Goal: Task Accomplishment & Management: Use online tool/utility

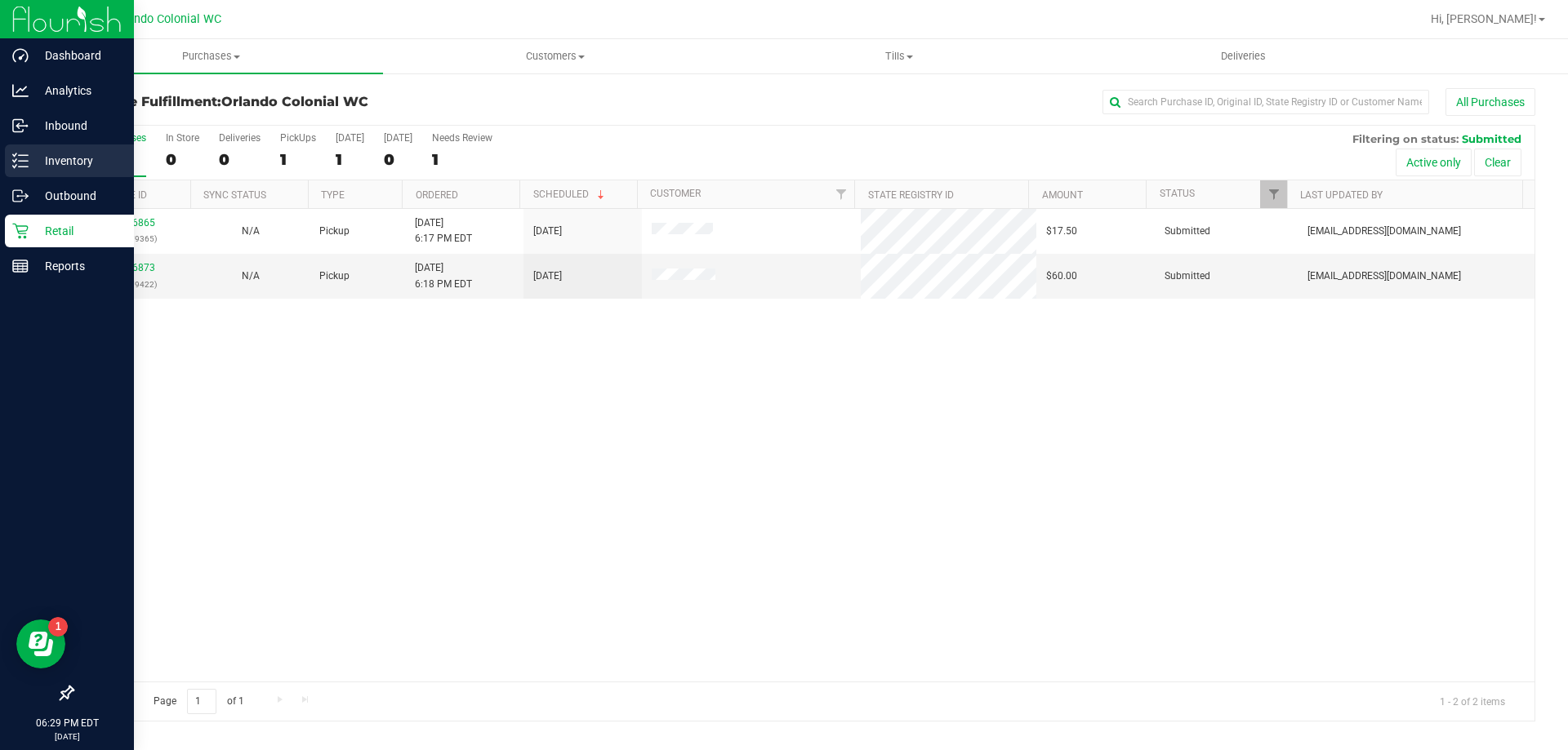
click at [16, 172] on div "Inventory" at bounding box center [69, 160] width 129 height 32
click at [52, 229] on p "Retail" at bounding box center [77, 231] width 98 height 20
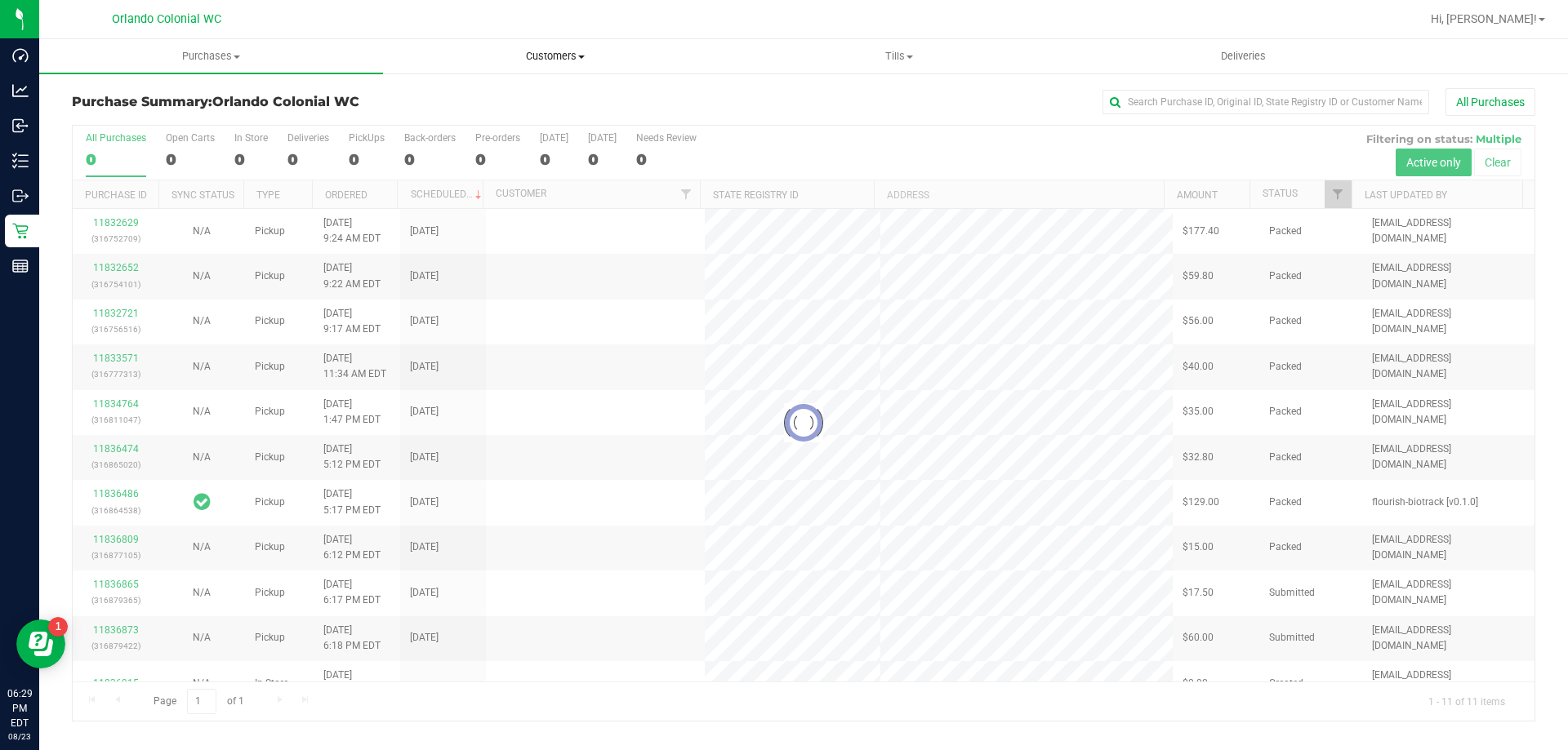
click at [583, 57] on span at bounding box center [582, 57] width 7 height 3
click at [483, 101] on span "All customers" at bounding box center [442, 98] width 118 height 14
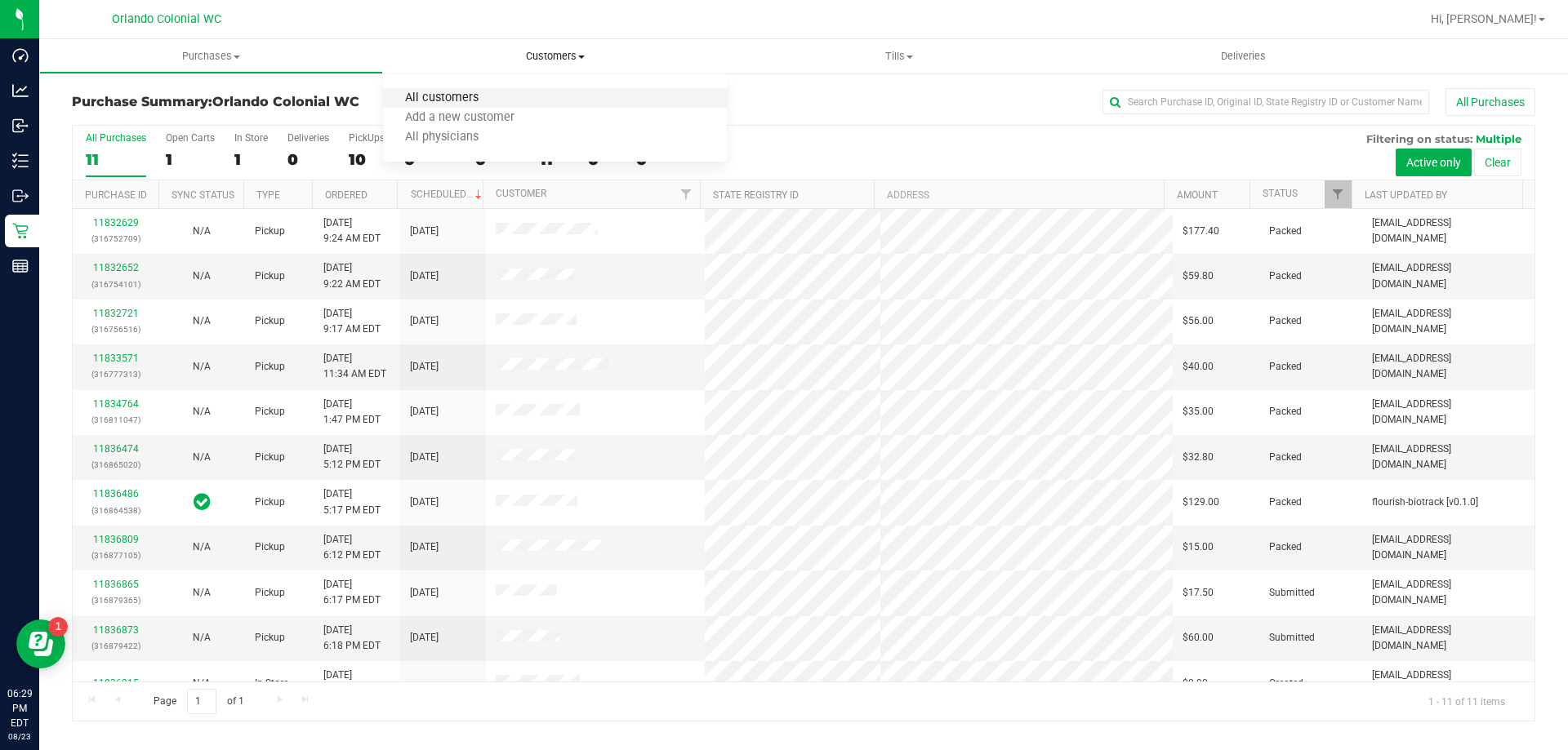
click at [474, 99] on span "All customers" at bounding box center [442, 98] width 118 height 14
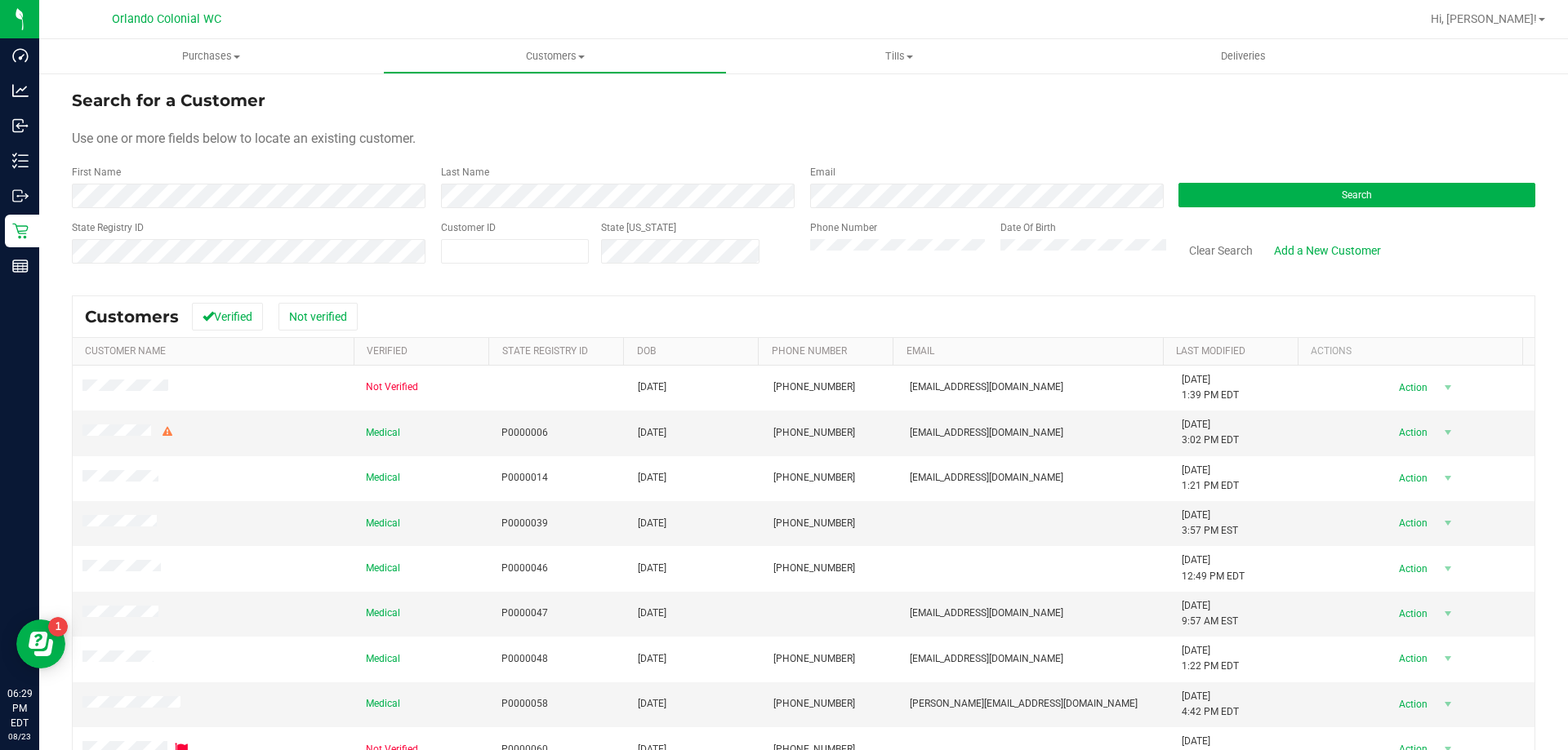
click at [213, 265] on div "State Registry ID" at bounding box center [250, 249] width 357 height 58
click at [453, 248] on span at bounding box center [515, 251] width 148 height 24
paste input "text"
click at [240, 265] on div "State Registry ID" at bounding box center [250, 249] width 357 height 58
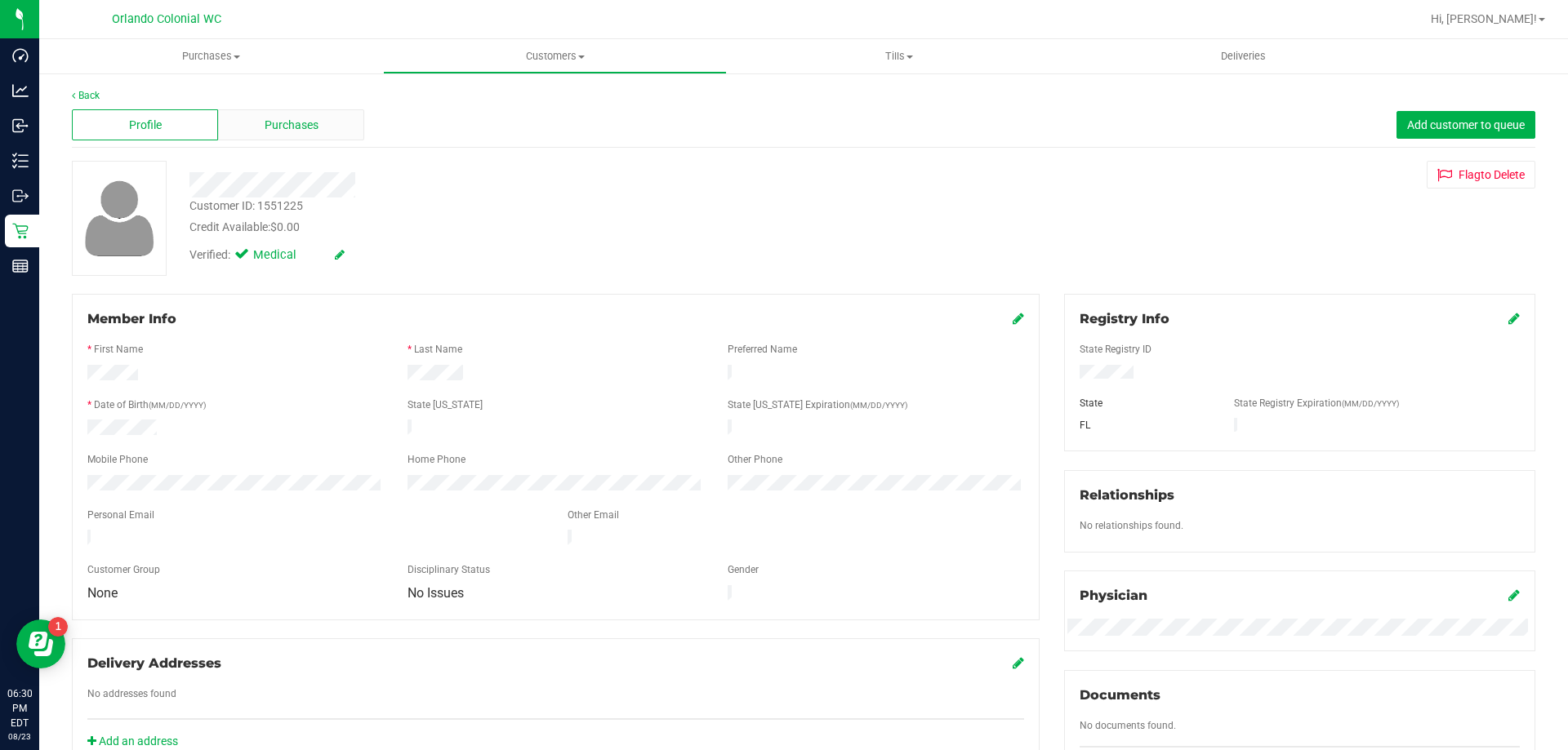
click at [280, 131] on span "Purchases" at bounding box center [291, 125] width 54 height 17
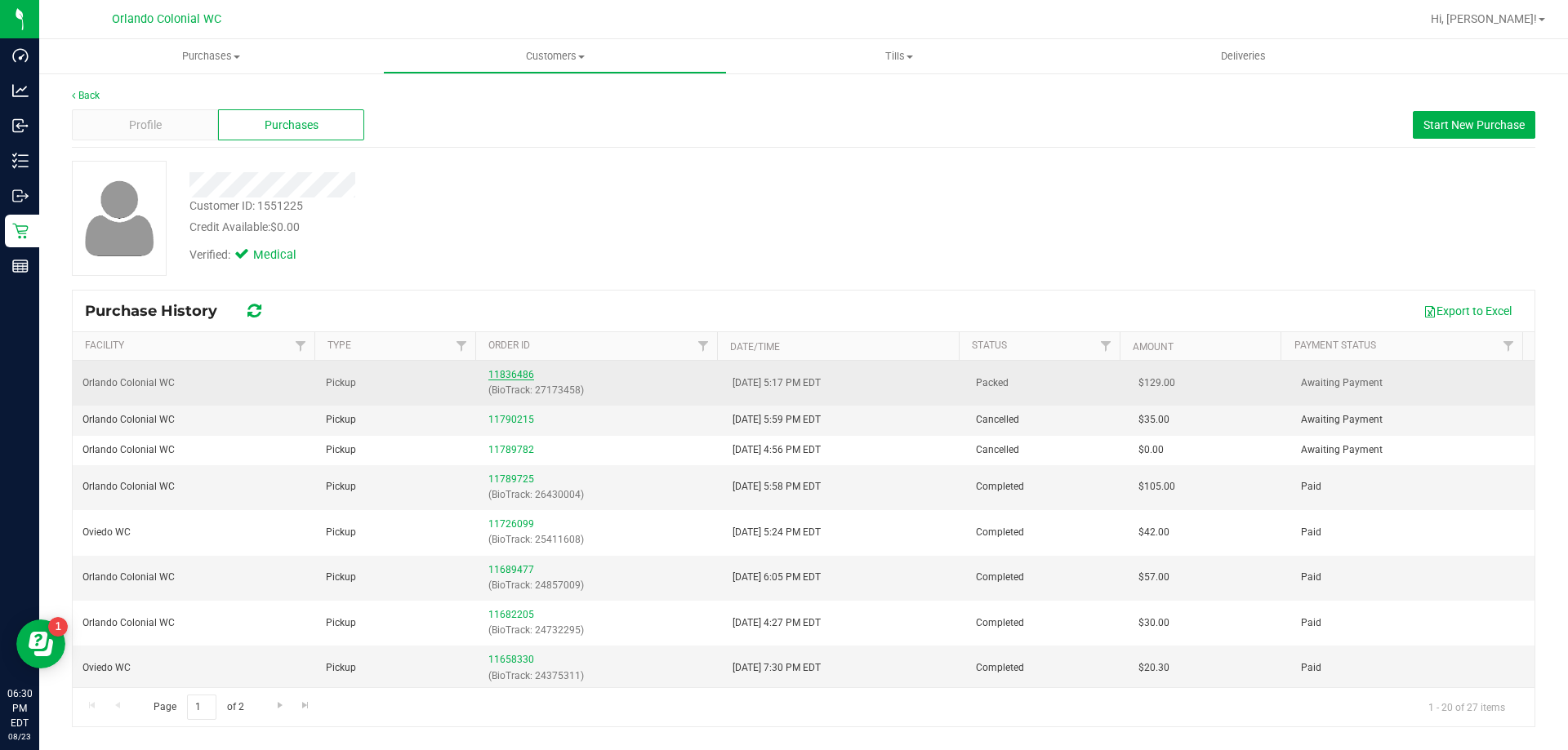
click at [514, 374] on link "11836486" at bounding box center [511, 375] width 46 height 12
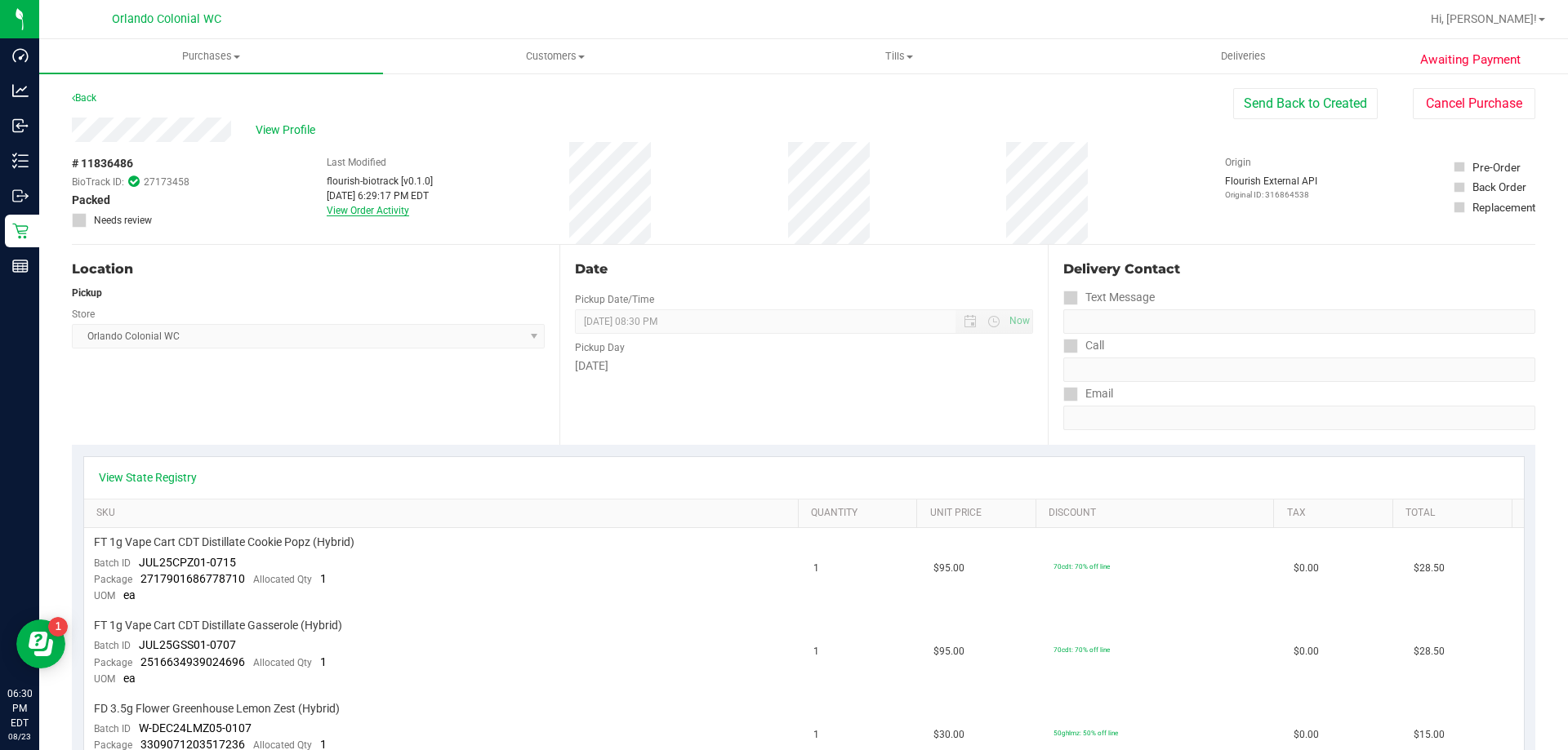
click at [346, 214] on link "View Order Activity" at bounding box center [367, 211] width 82 height 12
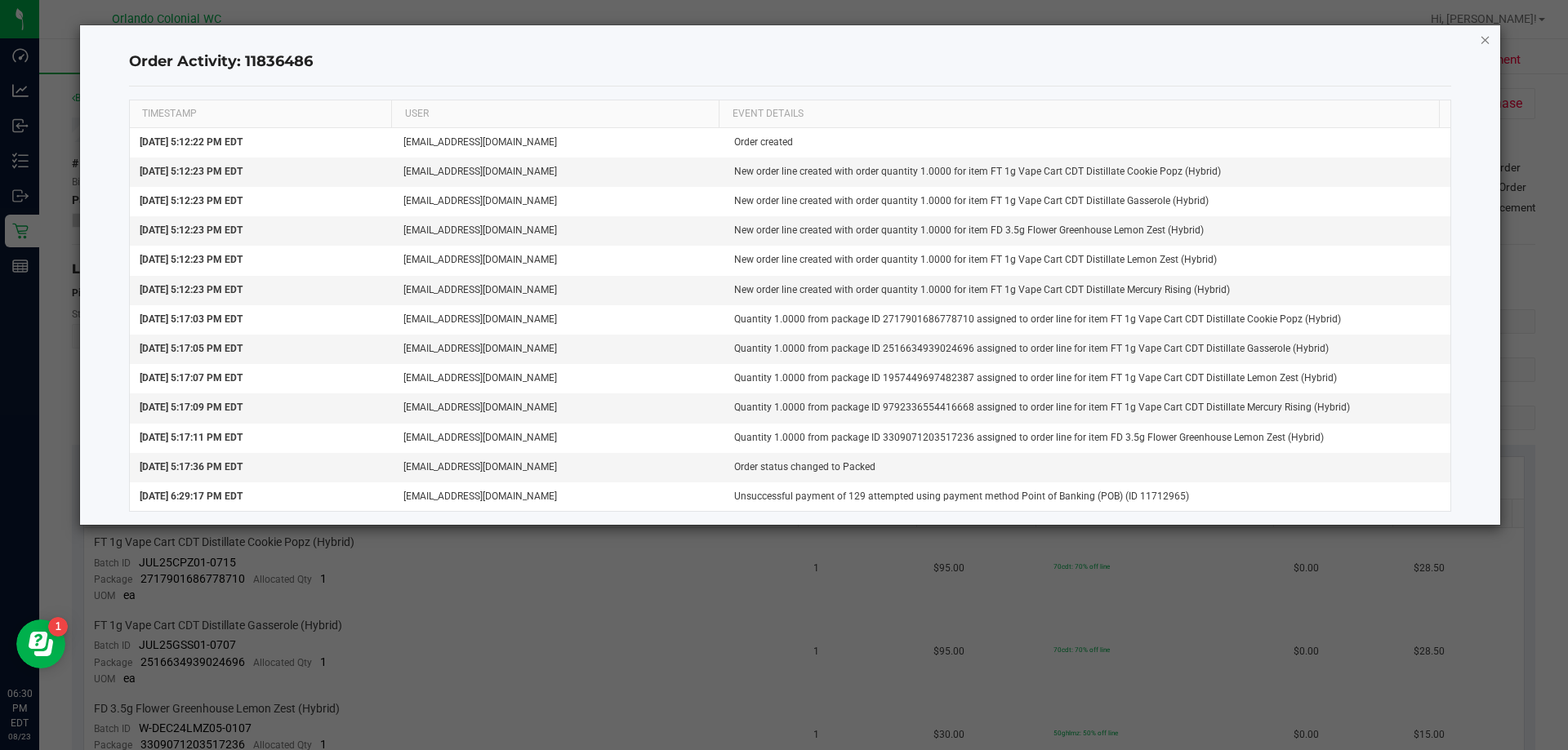
click at [1483, 38] on icon "button" at bounding box center [1486, 39] width 12 height 20
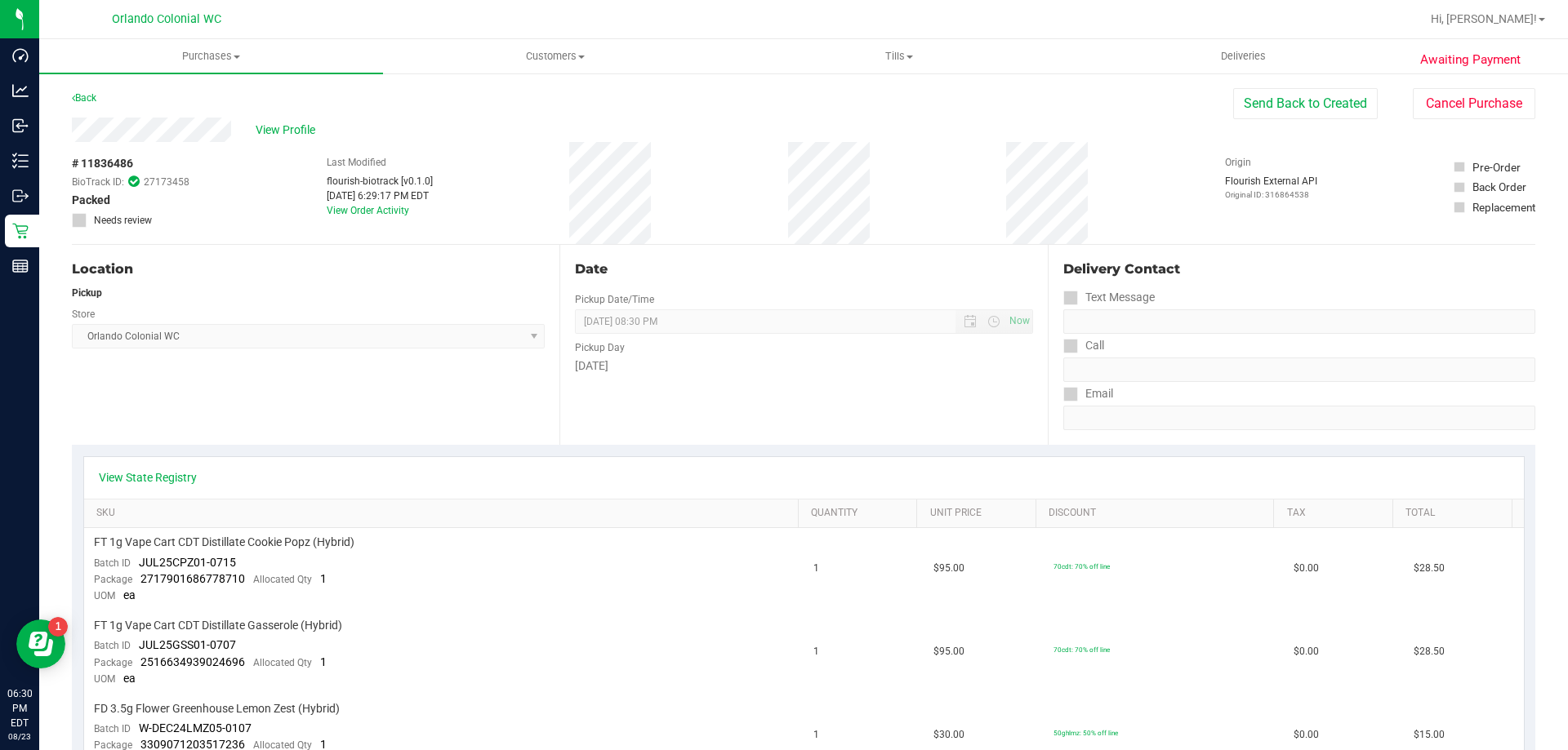
click at [1271, 113] on button "Send Back to Created" at bounding box center [1305, 103] width 145 height 31
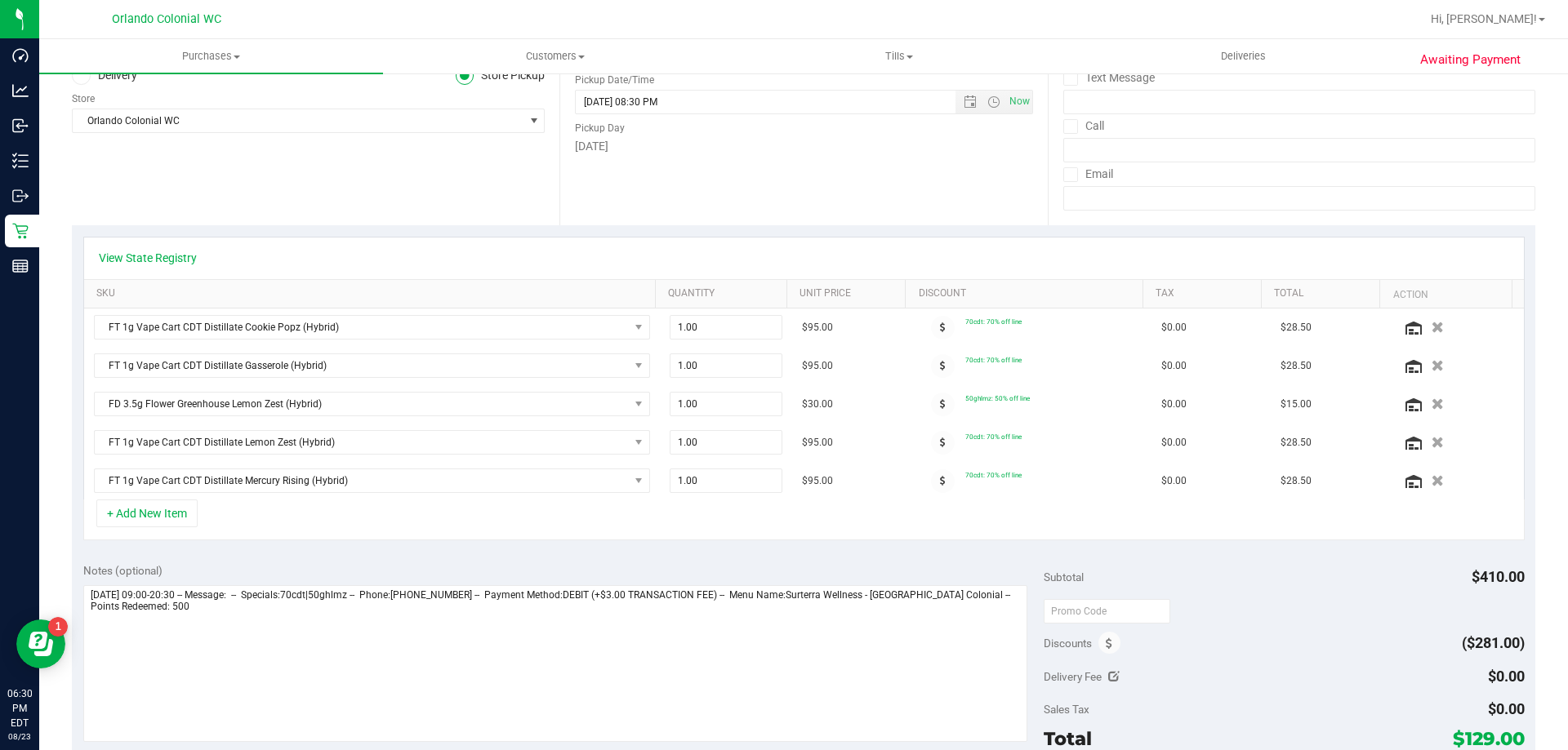
scroll to position [245, 0]
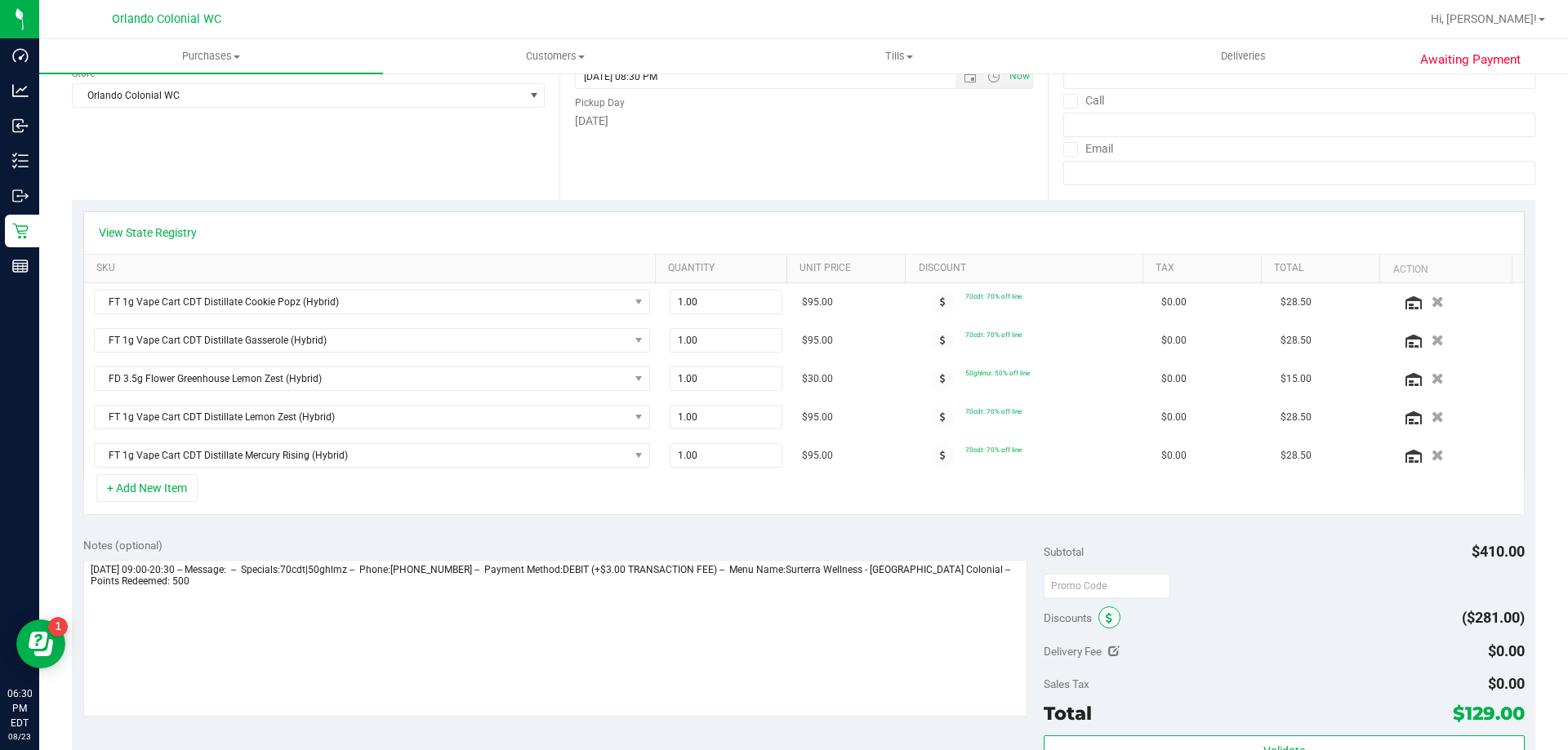
click at [1106, 619] on icon at bounding box center [1109, 619] width 7 height 12
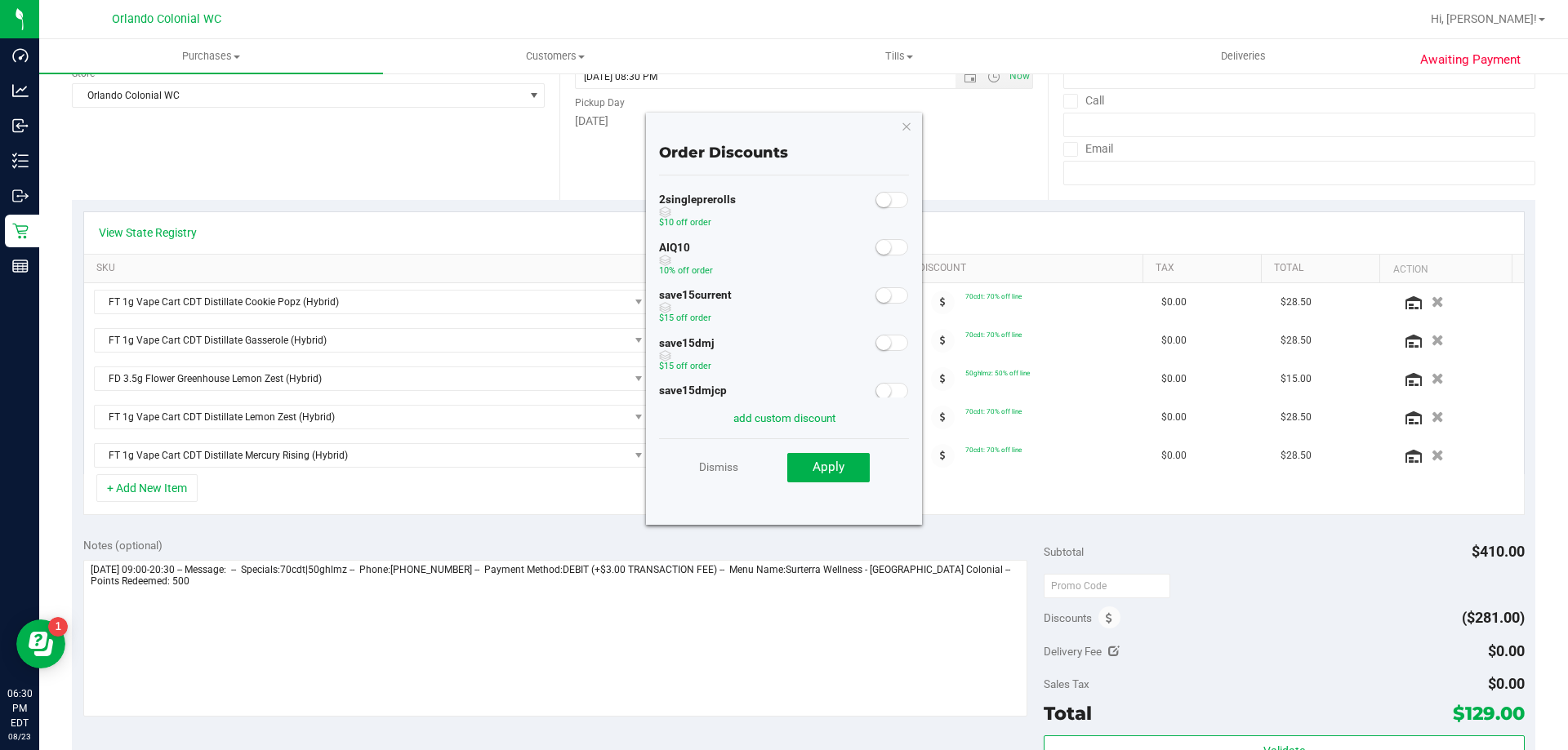
click at [877, 243] on small at bounding box center [884, 248] width 15 height 15
click at [828, 479] on button "Apply" at bounding box center [828, 467] width 82 height 29
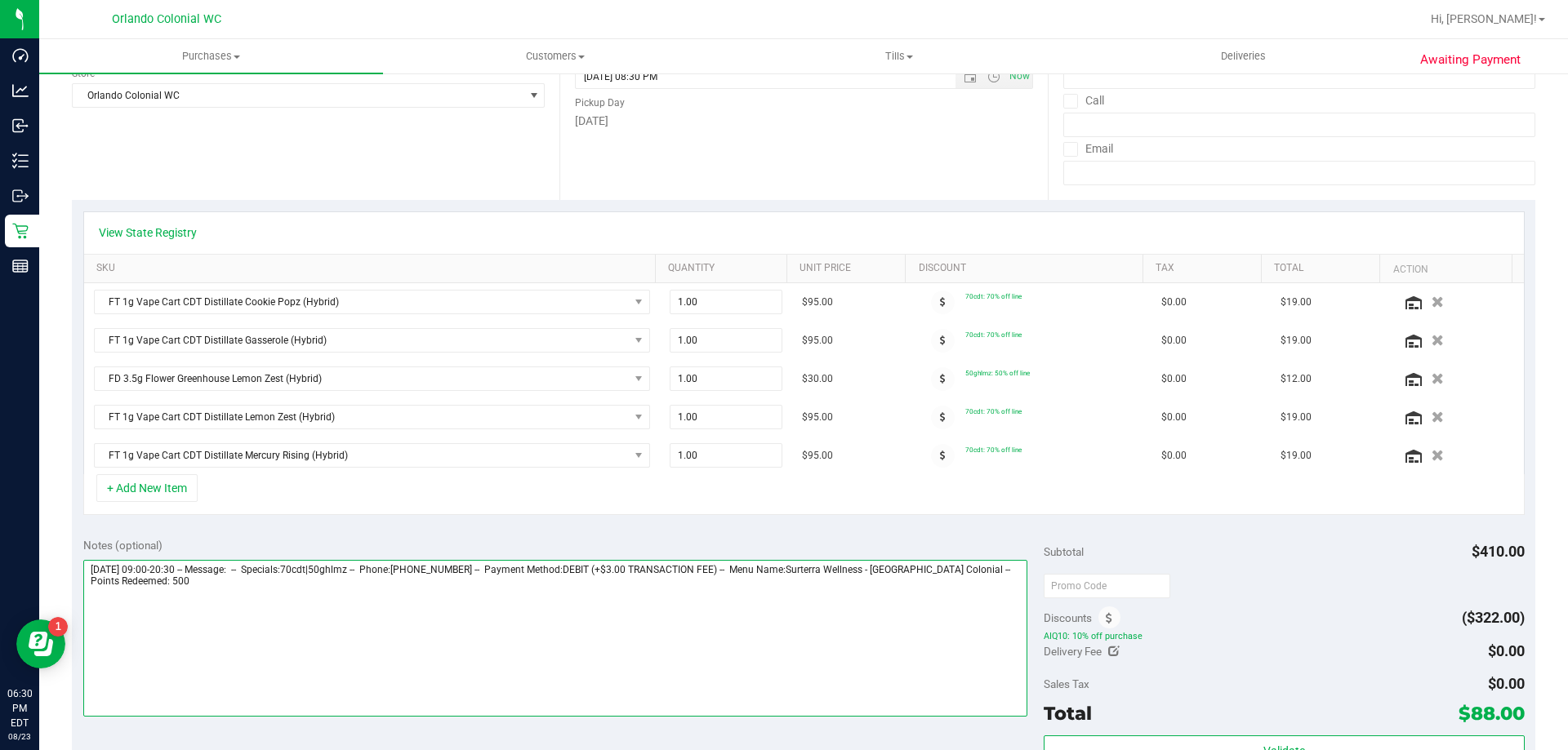
drag, startPoint x: 229, startPoint y: 610, endPoint x: 113, endPoint y: 615, distance: 116.1
click at [113, 615] on textarea at bounding box center [555, 638] width 945 height 157
click at [432, 627] on textarea at bounding box center [555, 638] width 945 height 157
click at [495, 597] on textarea at bounding box center [555, 638] width 945 height 157
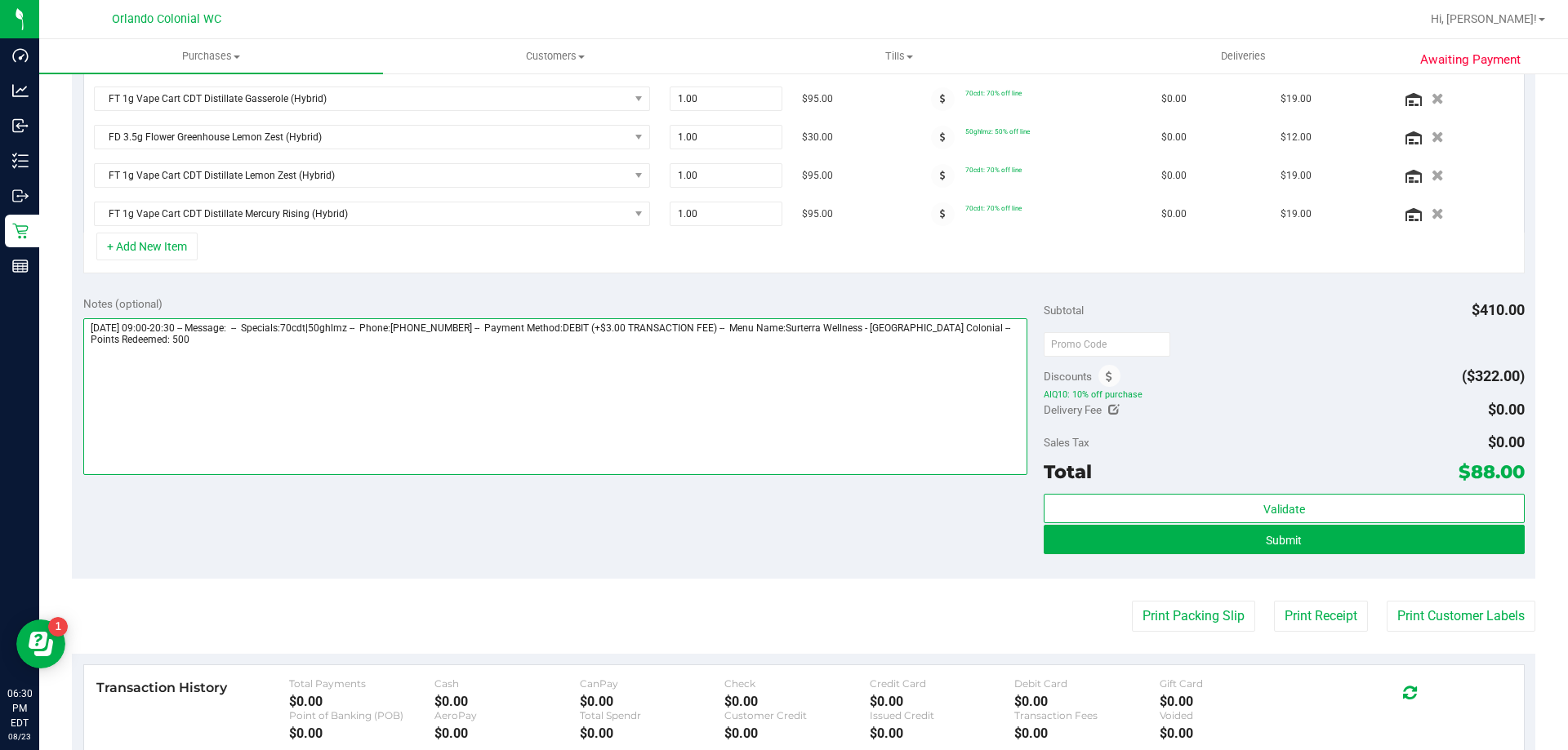
scroll to position [490, 0]
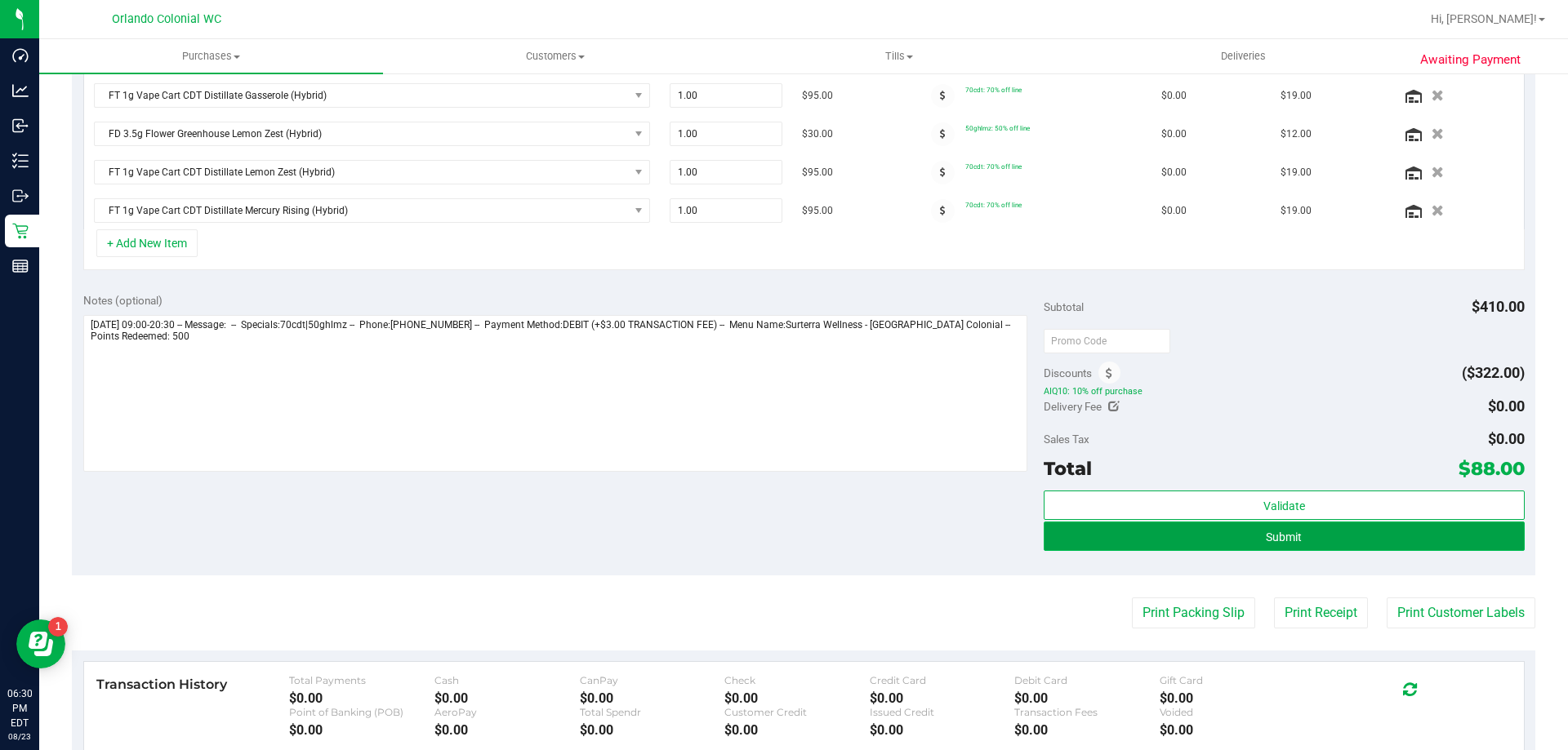
click at [1184, 539] on button "Submit" at bounding box center [1284, 536] width 480 height 29
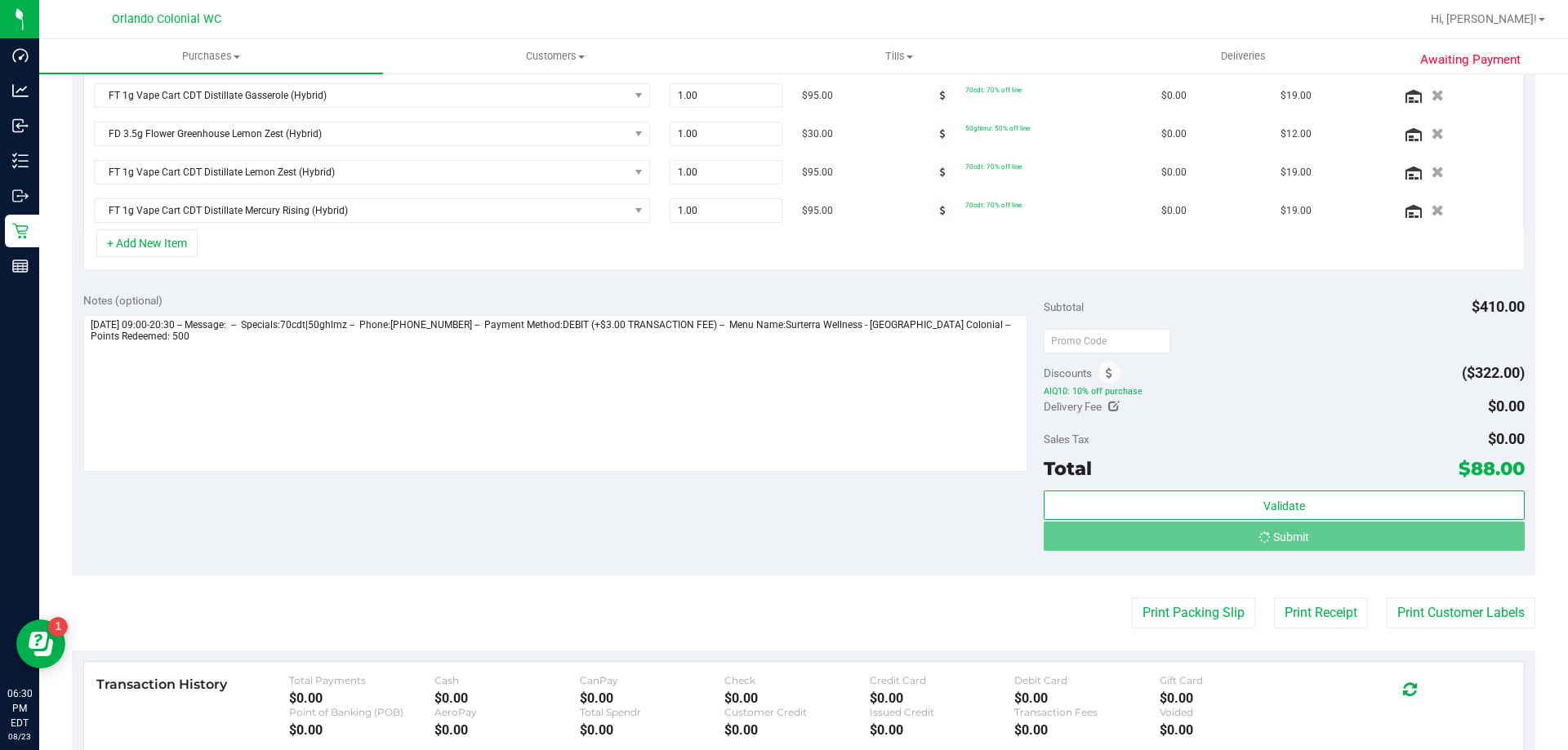
scroll to position [464, 0]
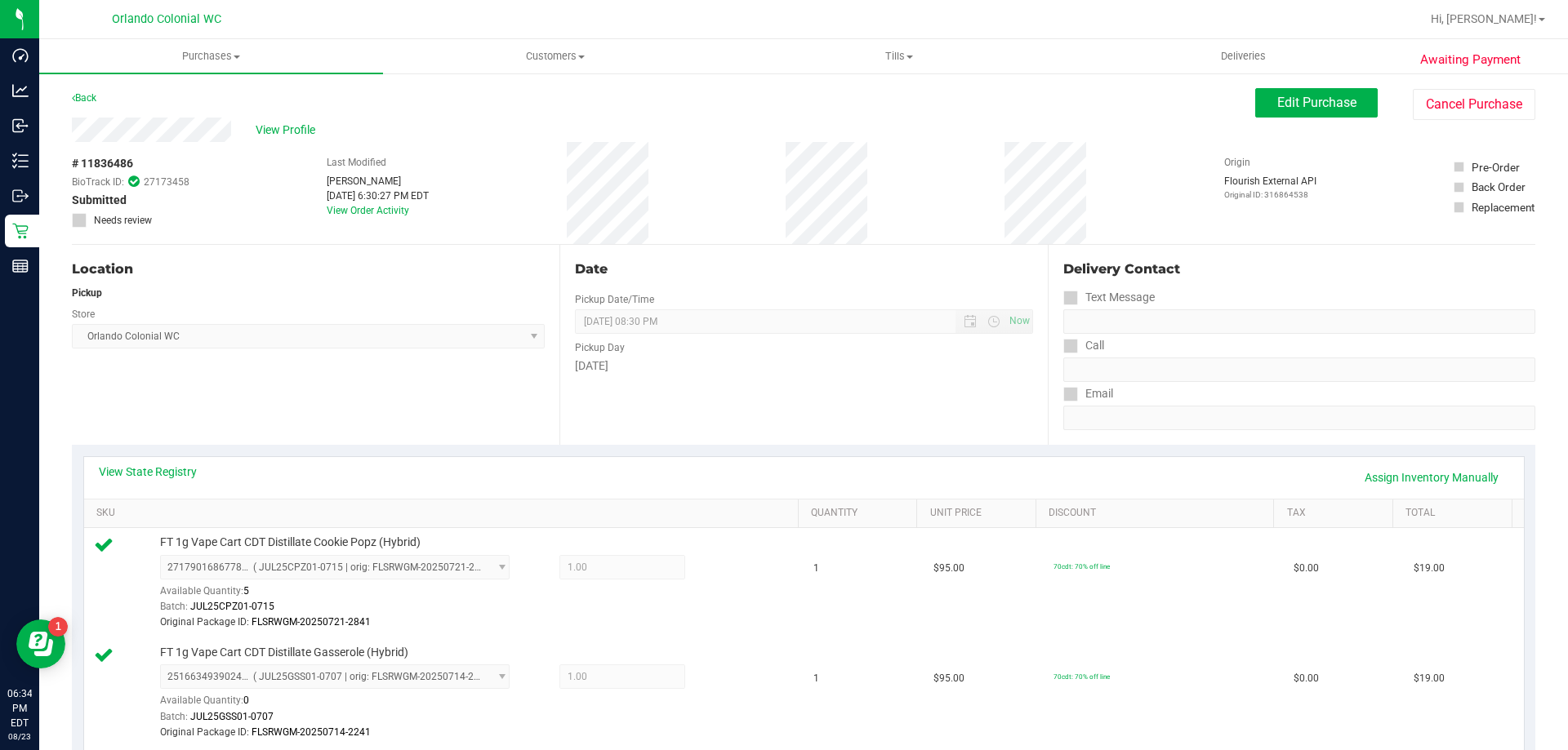
click at [96, 90] on div "Back" at bounding box center [83, 98] width 24 height 20
click at [92, 101] on link "Back" at bounding box center [83, 98] width 24 height 12
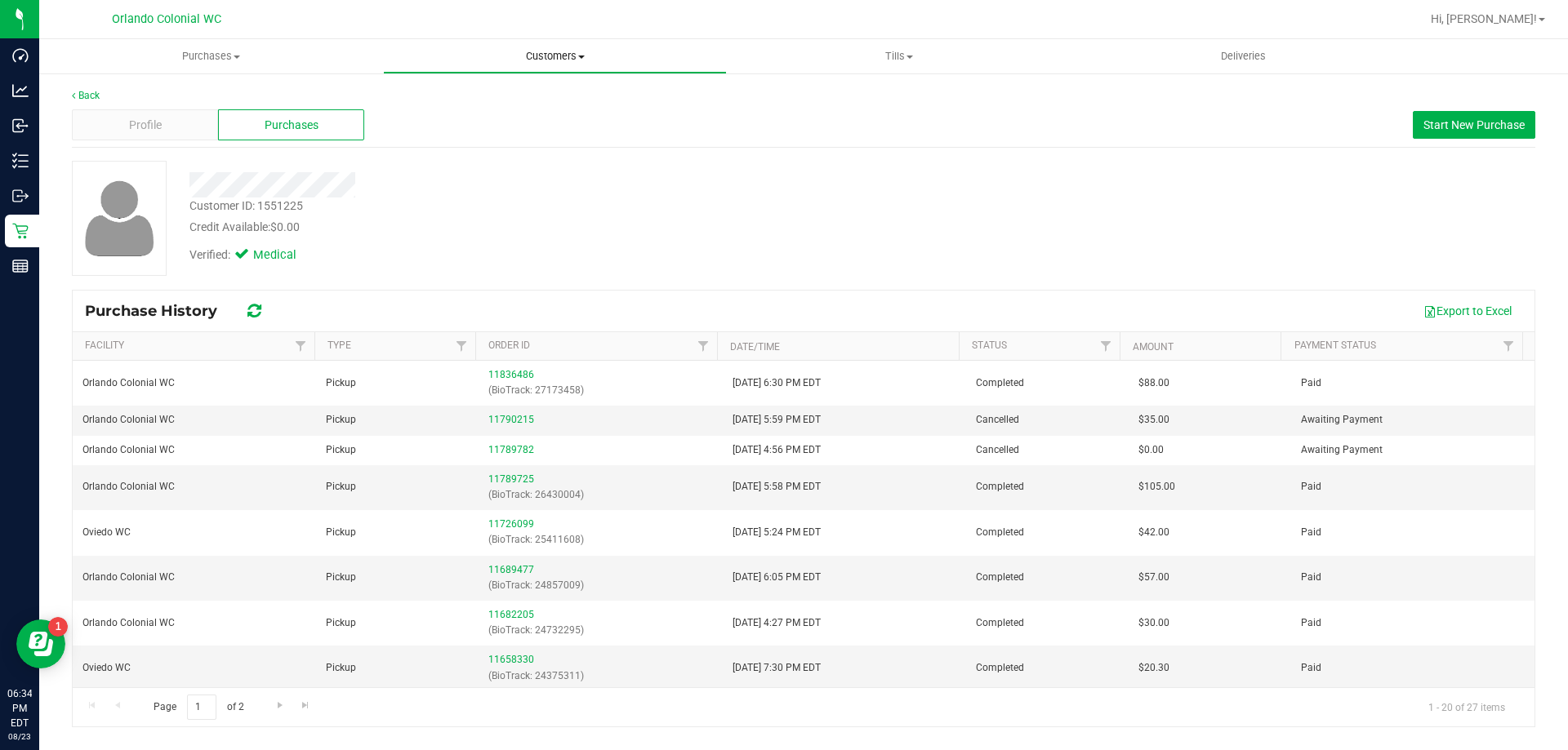
click at [512, 47] on uib-tab-heading "Customers All customers Add a new customer All physicians" at bounding box center [555, 56] width 342 height 32
click at [479, 97] on span "All customers" at bounding box center [442, 98] width 118 height 14
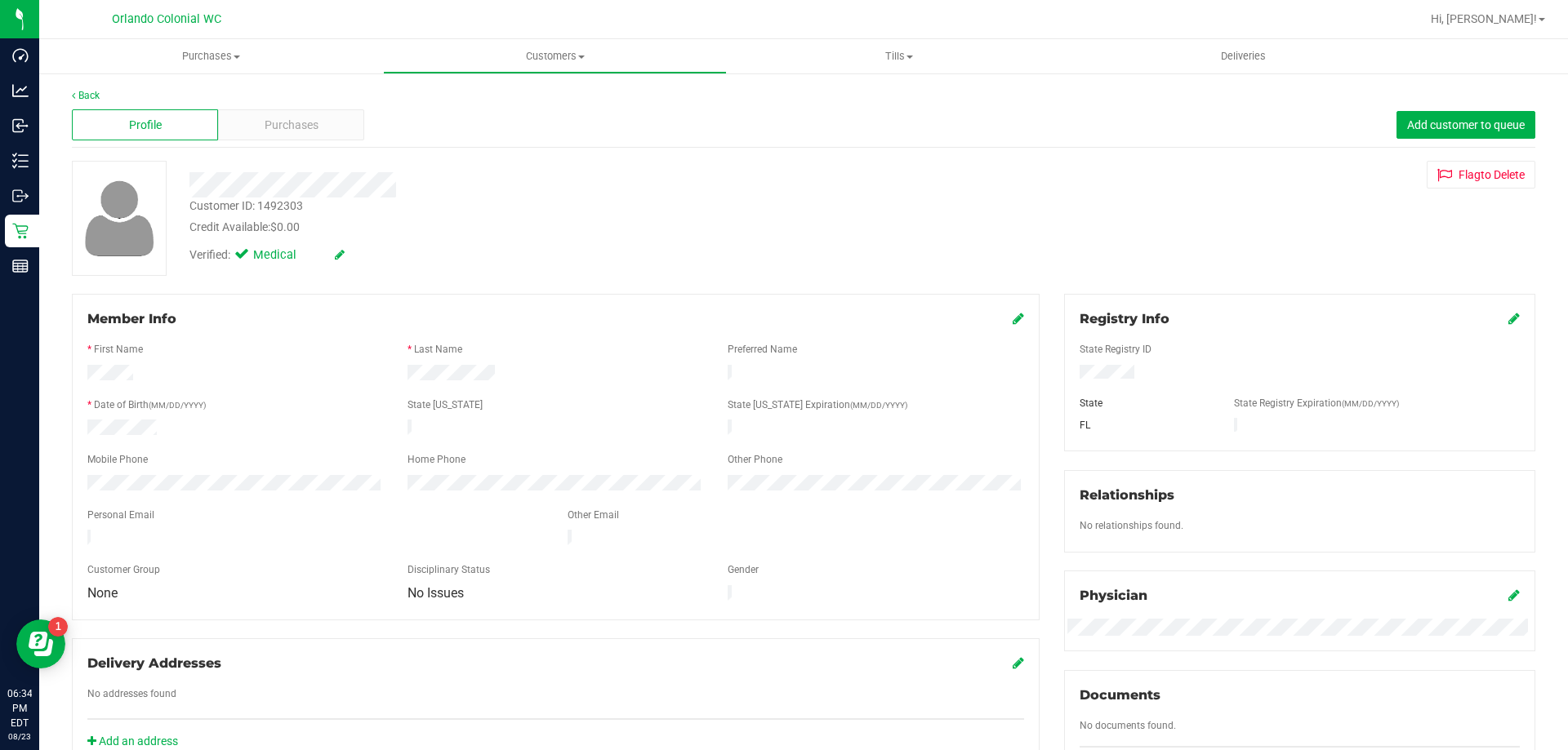
click at [302, 105] on div "Profile Purchases Add customer to queue" at bounding box center [803, 125] width 1463 height 45
click at [304, 124] on span "Purchases" at bounding box center [291, 125] width 54 height 17
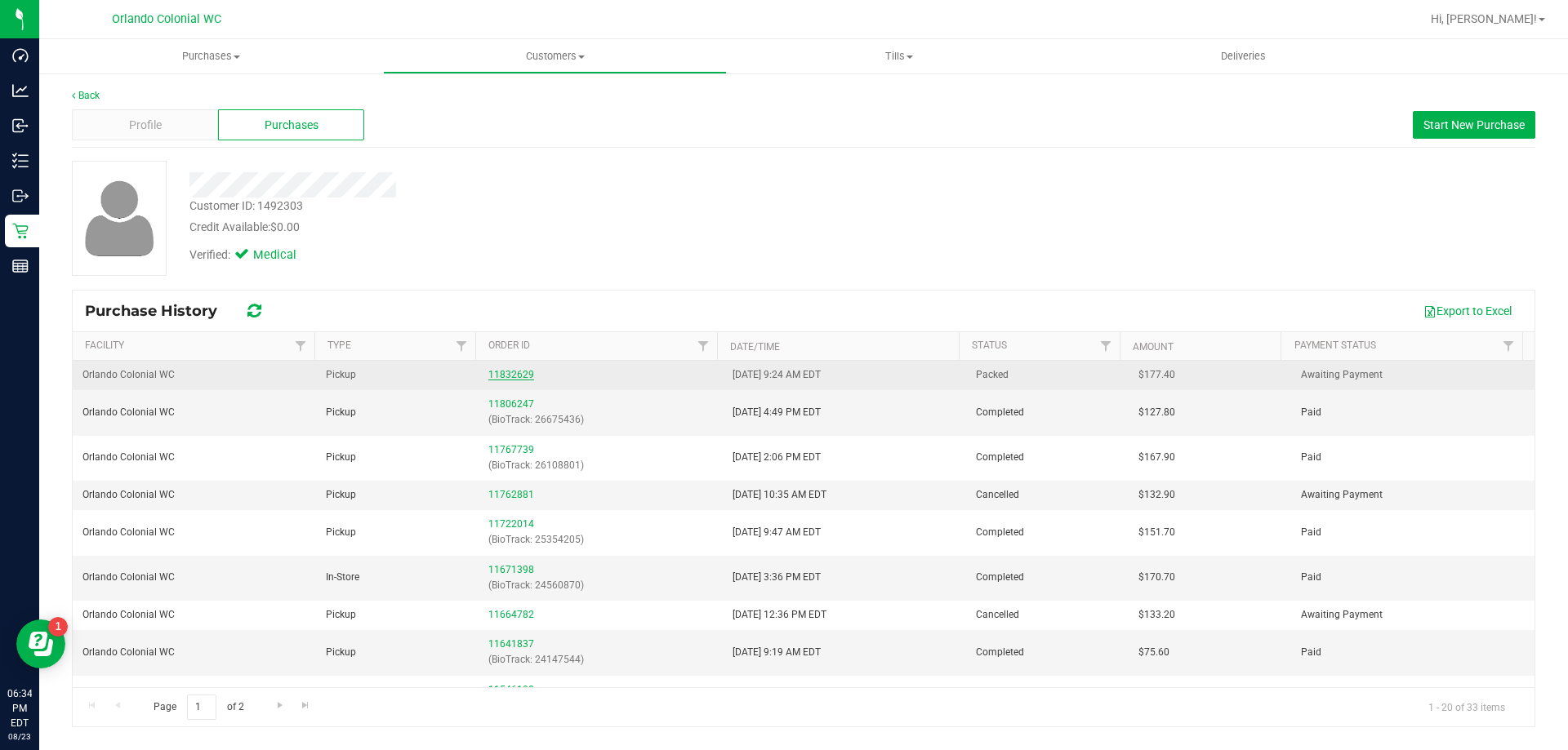
click at [500, 376] on link "11832629" at bounding box center [511, 375] width 46 height 12
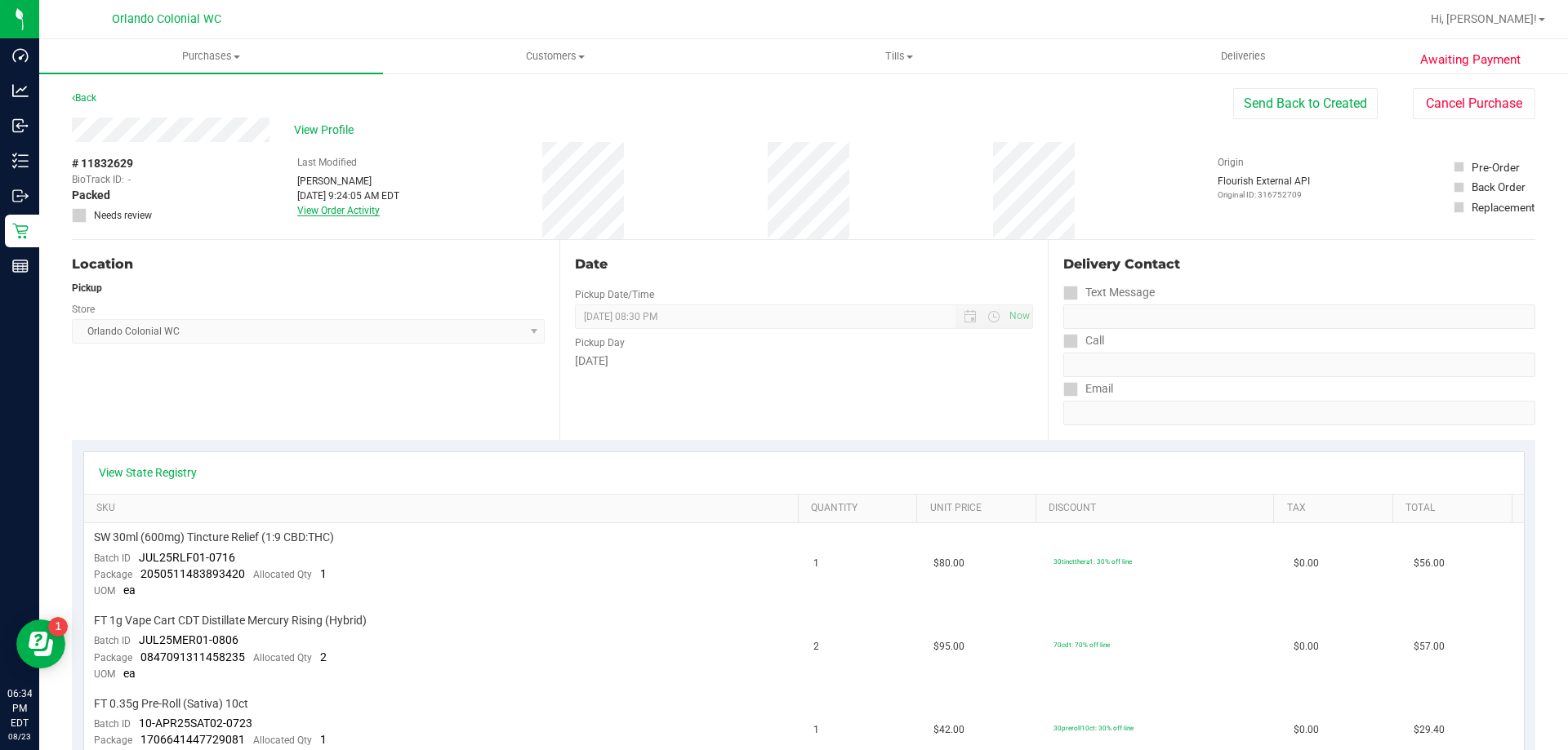
click at [358, 208] on link "View Order Activity" at bounding box center [338, 211] width 82 height 12
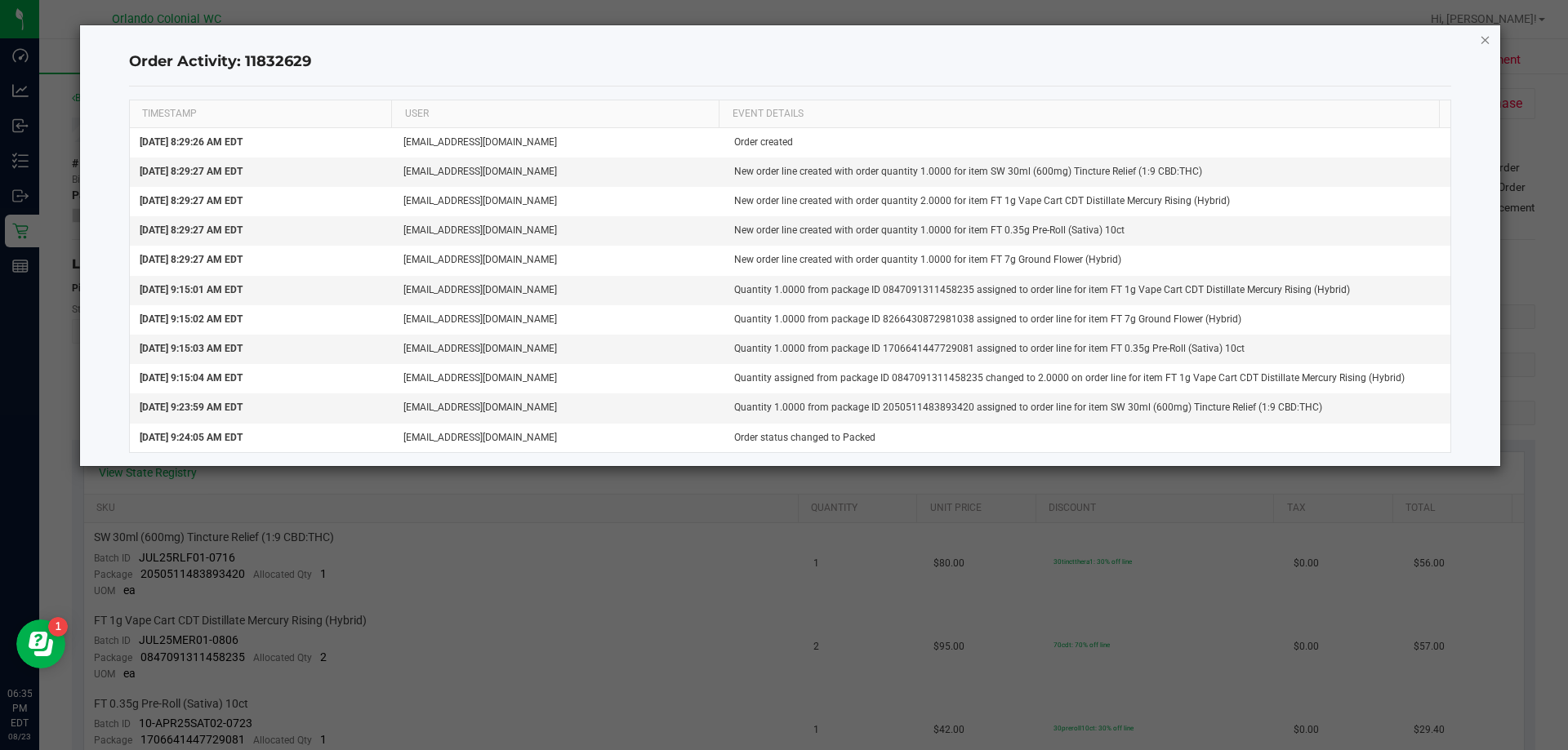
click at [1485, 42] on icon "button" at bounding box center [1486, 39] width 12 height 20
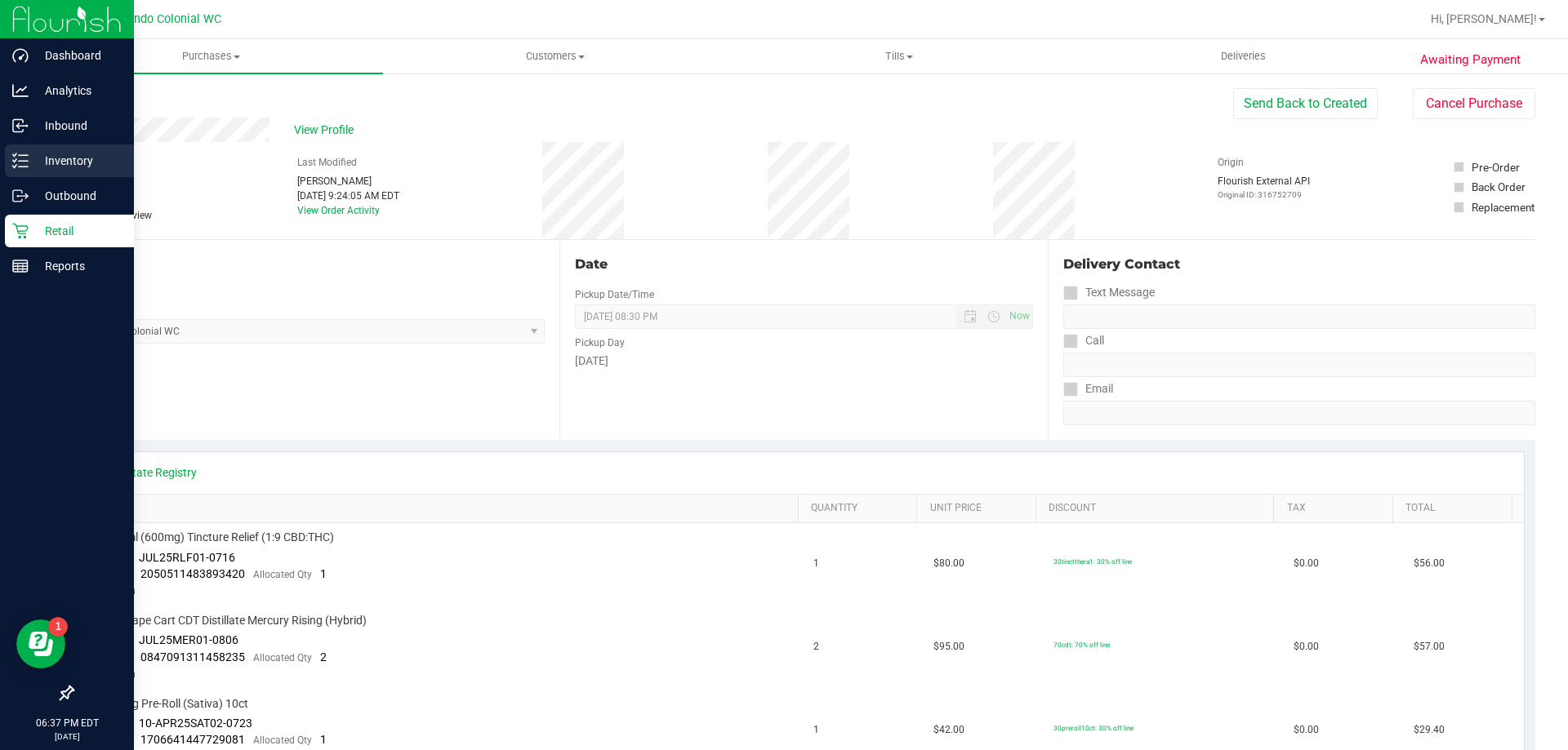
click at [23, 155] on line at bounding box center [23, 155] width 9 height 0
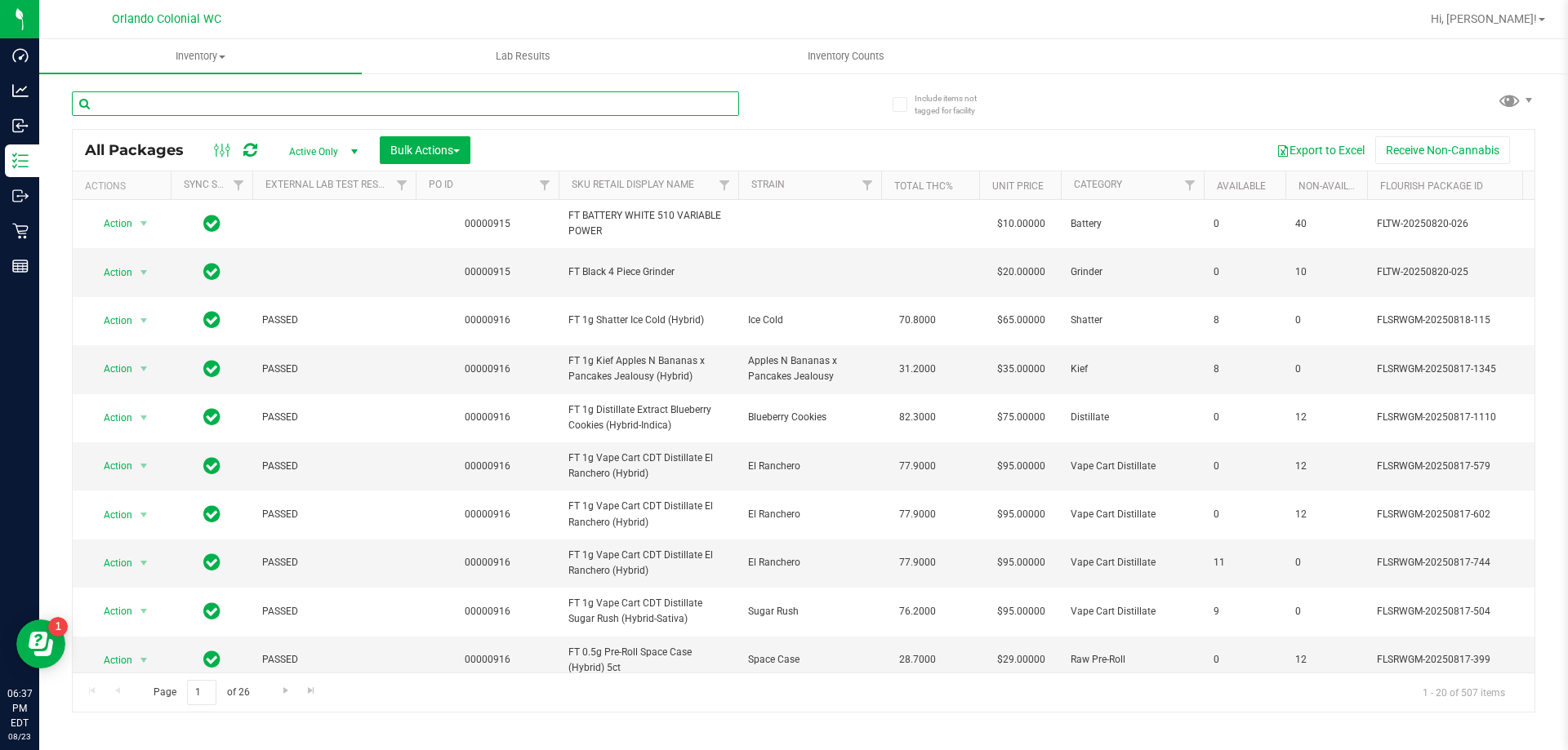
click at [607, 103] on input "text" at bounding box center [405, 103] width 667 height 24
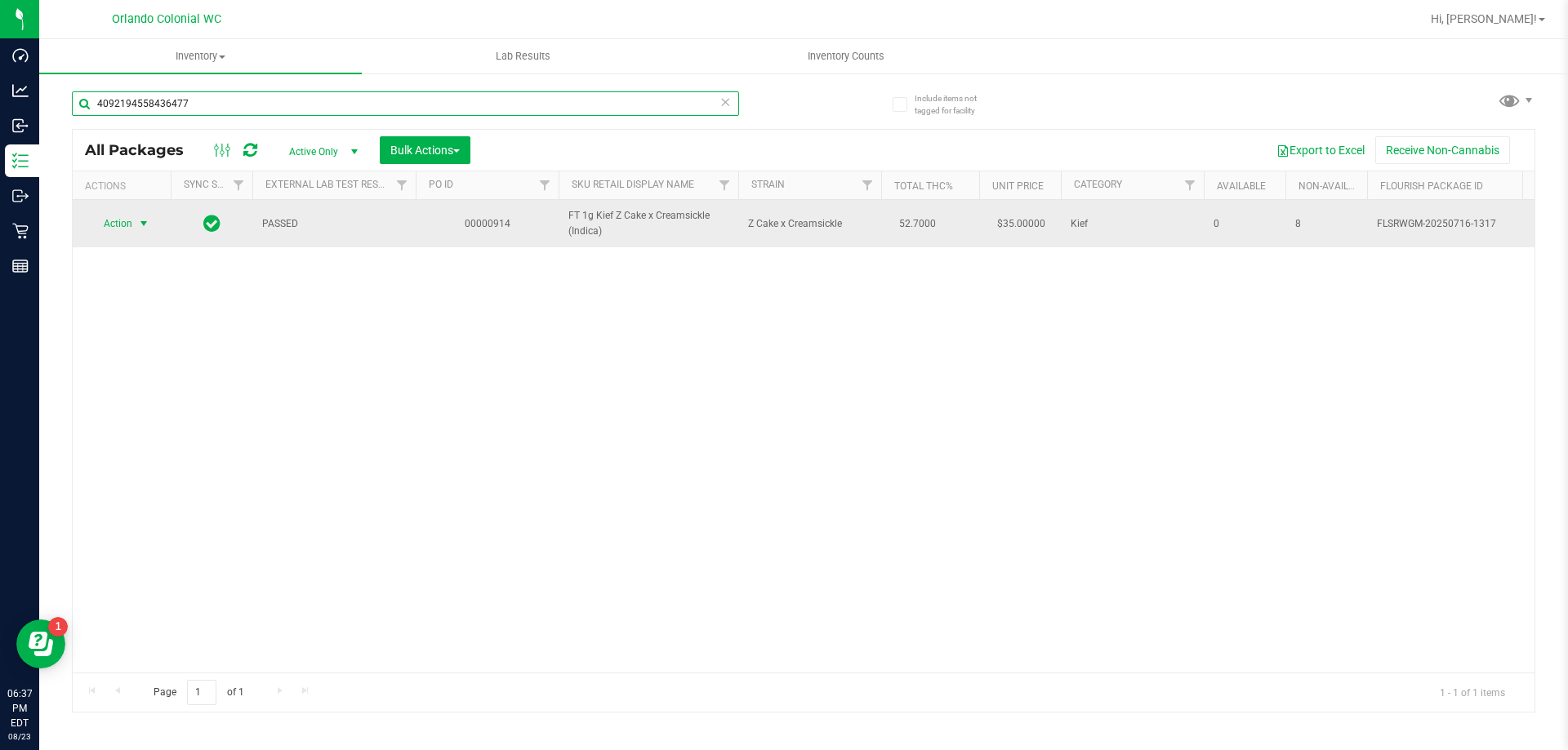
type input "4092194558436477"
click at [139, 223] on span "select" at bounding box center [144, 223] width 13 height 13
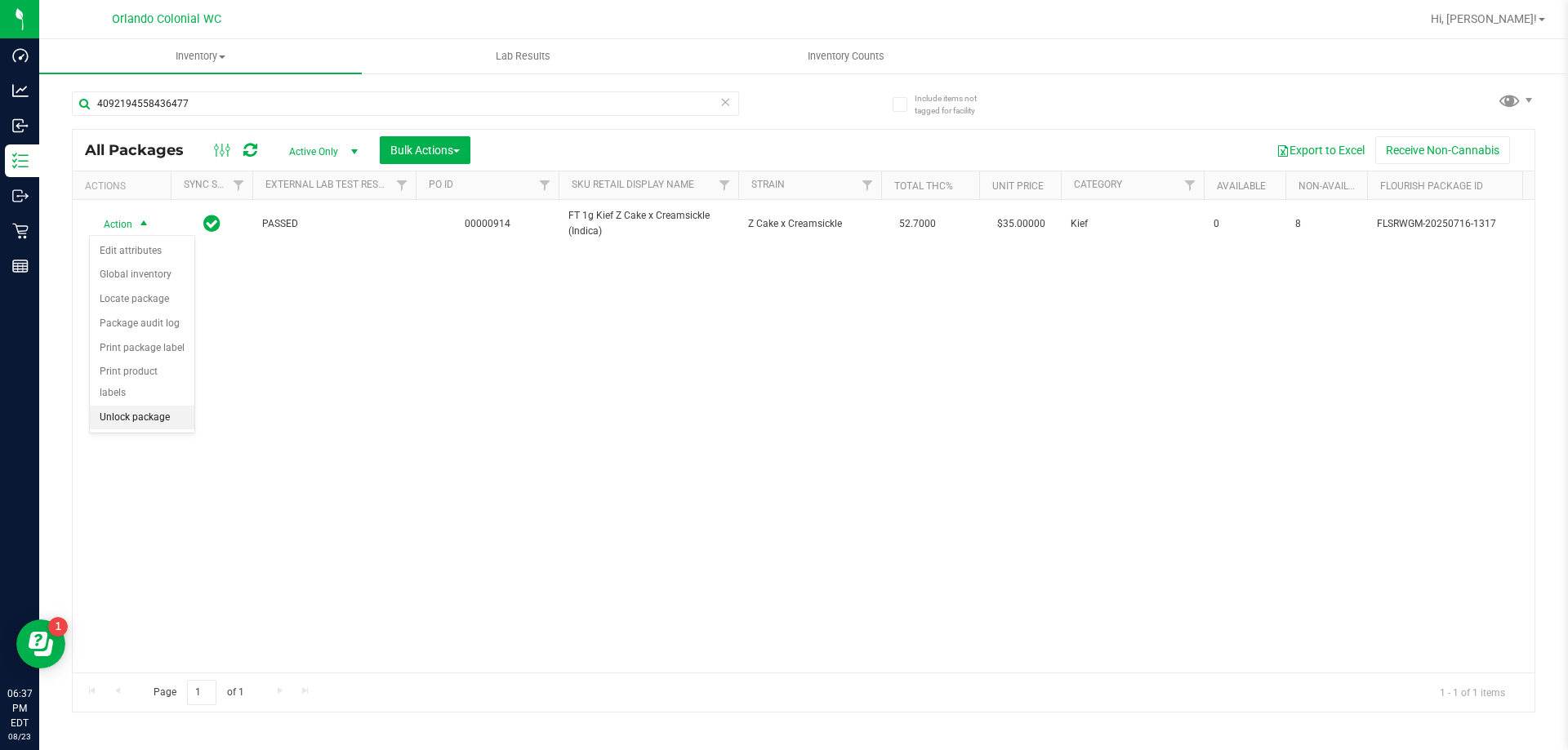
click at [120, 405] on li "Unlock package" at bounding box center [142, 417] width 105 height 24
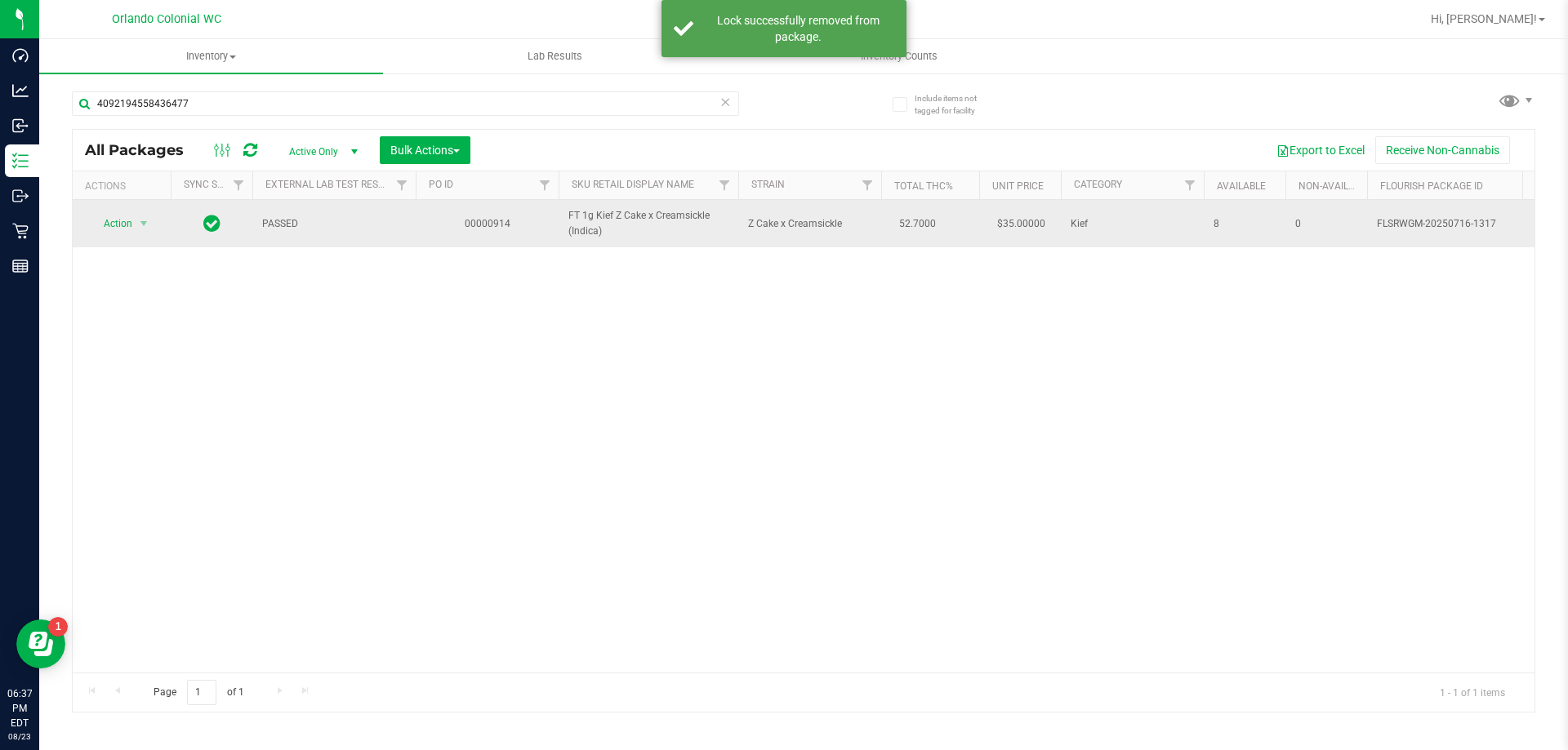
click at [614, 218] on span "FT 1g Kief Z Cake x Creamsickle (Indica)" at bounding box center [648, 223] width 160 height 31
copy tr "FT 1g Kief Z Cake x Creamsickle (Indica)"
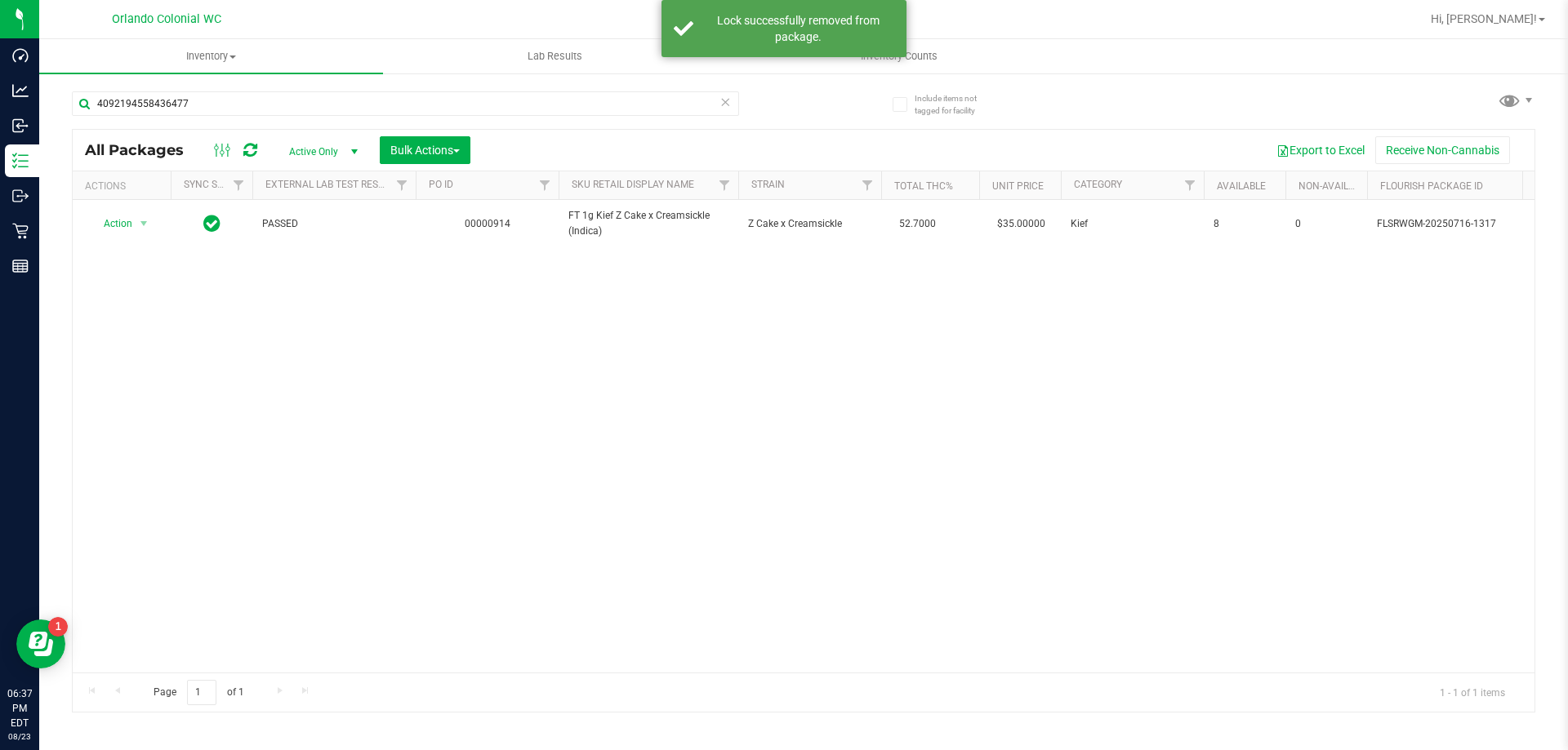
click at [592, 123] on div "4092194558436477" at bounding box center [405, 110] width 667 height 37
click at [597, 104] on input "4092194558436477" at bounding box center [405, 103] width 667 height 24
paste input "FT 1g Kief Z Cake x Creamsickle (Indica)"
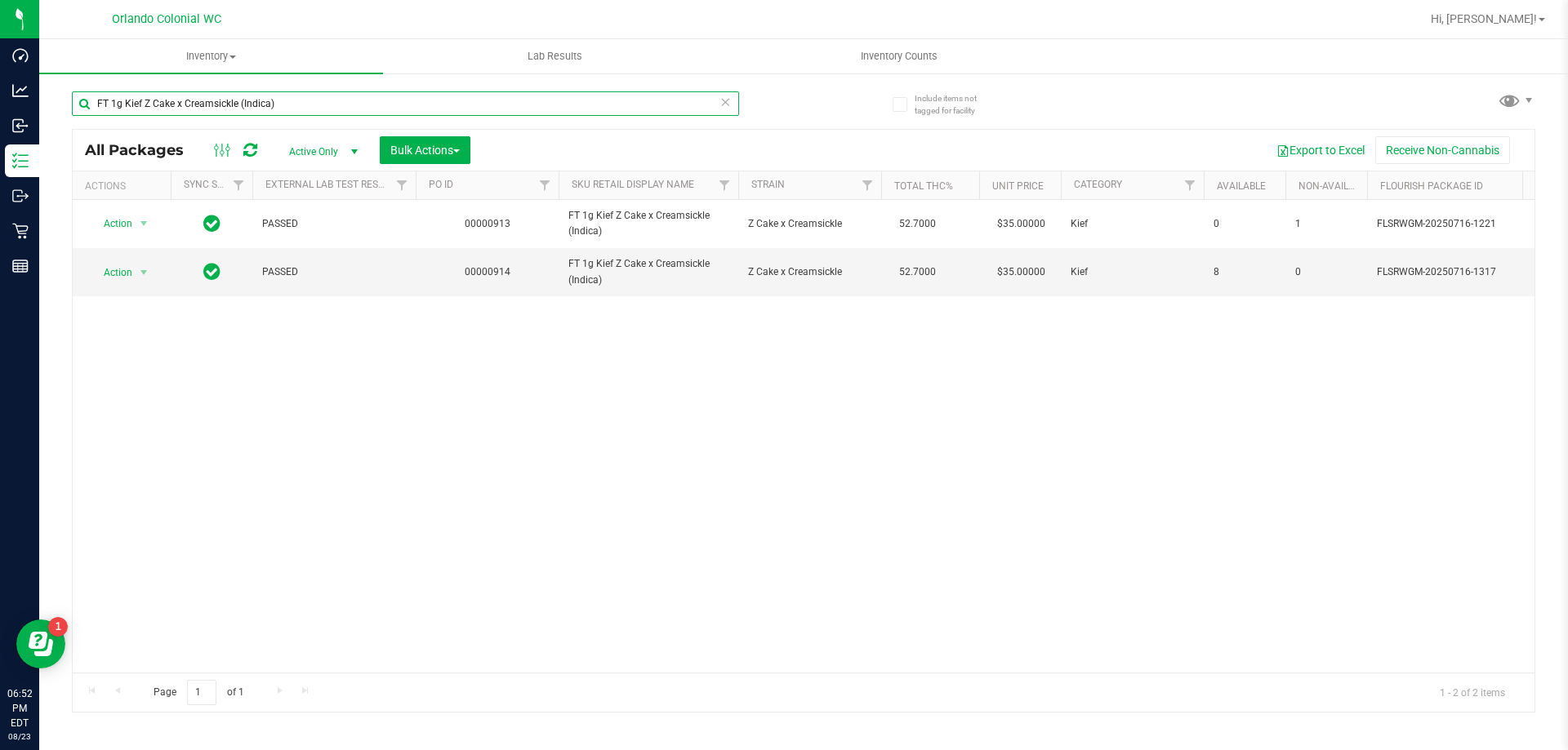
click at [398, 104] on input "FT 1g Kief Z Cake x Creamsickle (Indica)" at bounding box center [405, 103] width 667 height 24
type input "hot mess"
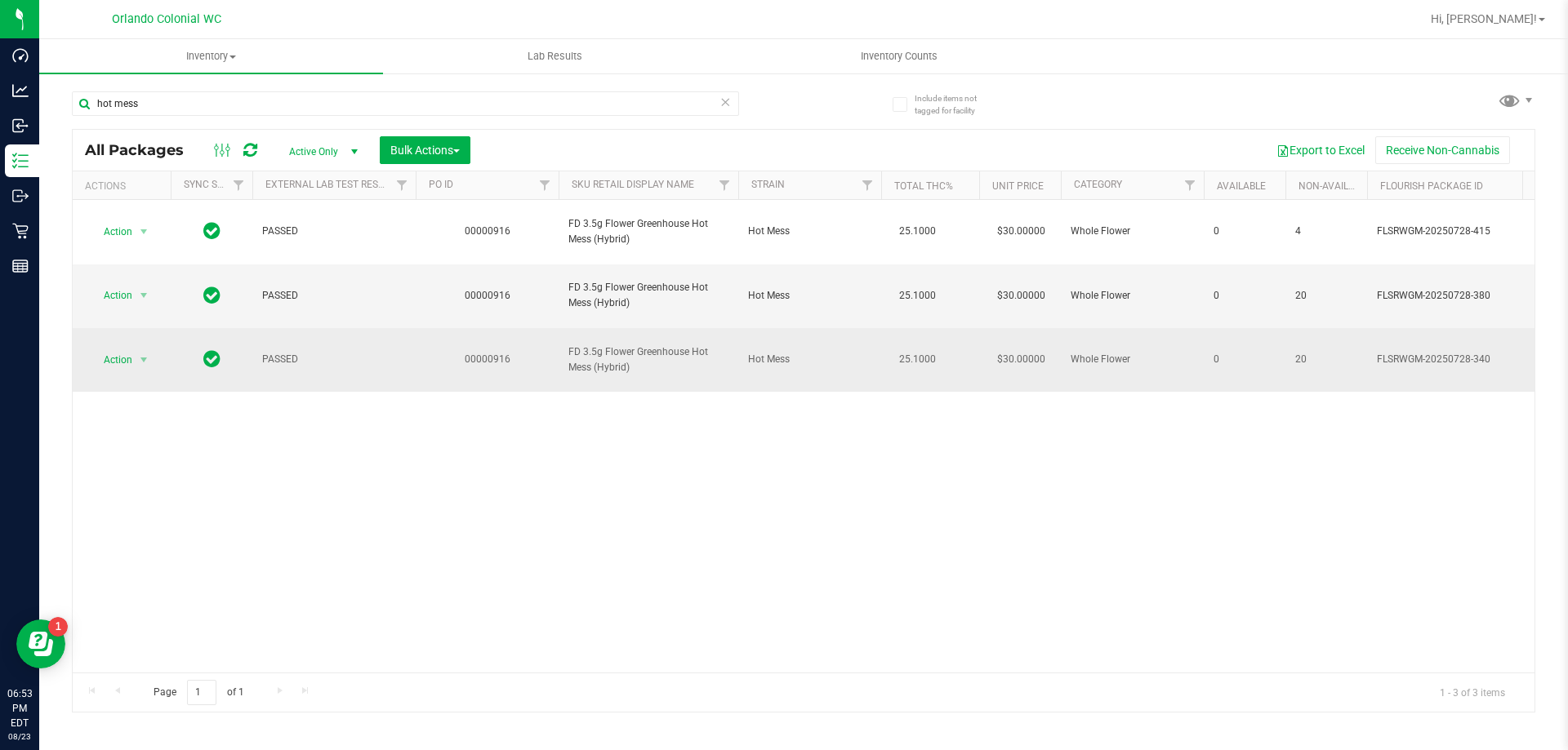
click at [688, 345] on span "FD 3.5g Flower Greenhouse Hot Mess (Hybrid)" at bounding box center [648, 360] width 160 height 31
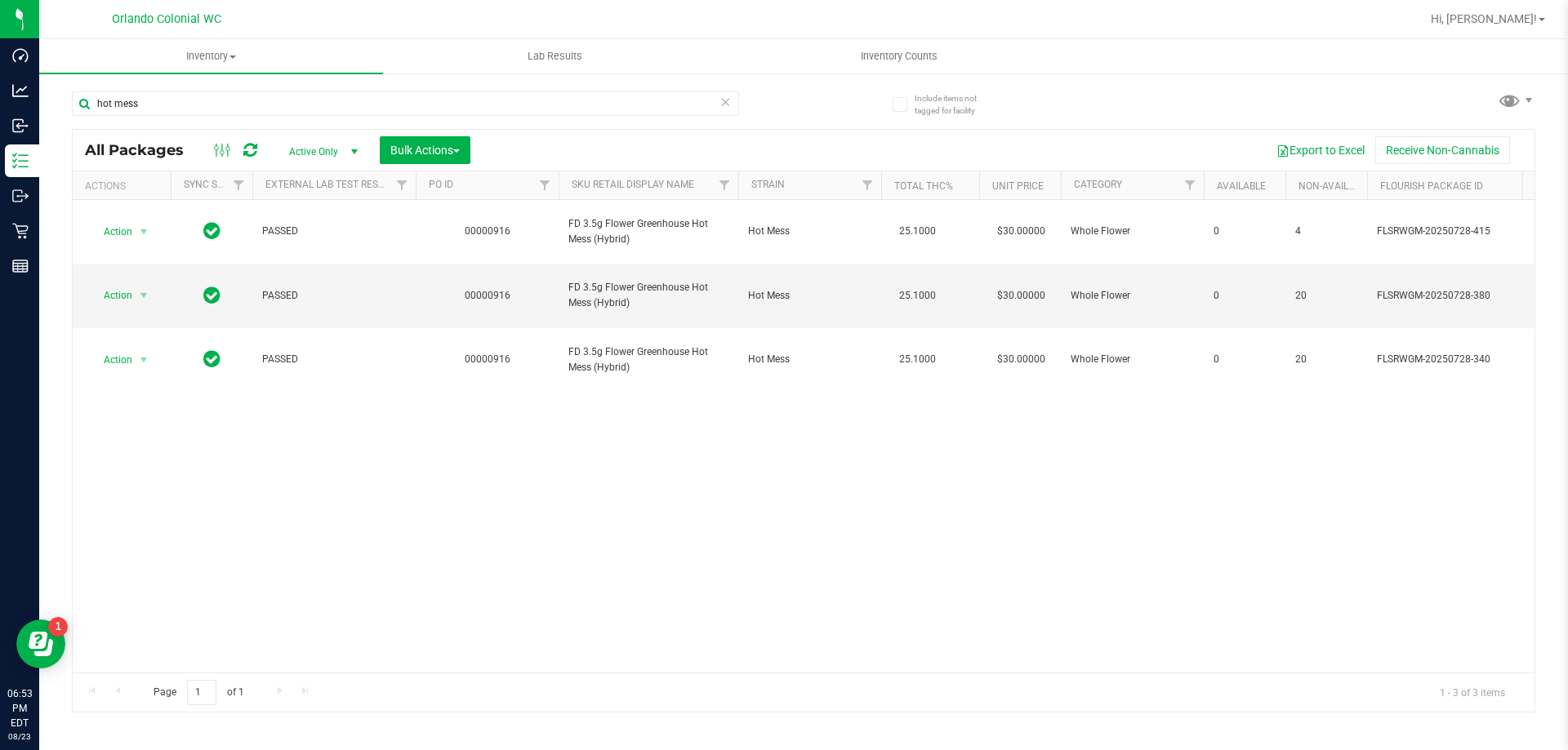
click at [1082, 389] on div "Action Action Adjust qty Create package Edit attributes Global inventory Locate…" at bounding box center [803, 436] width 1462 height 473
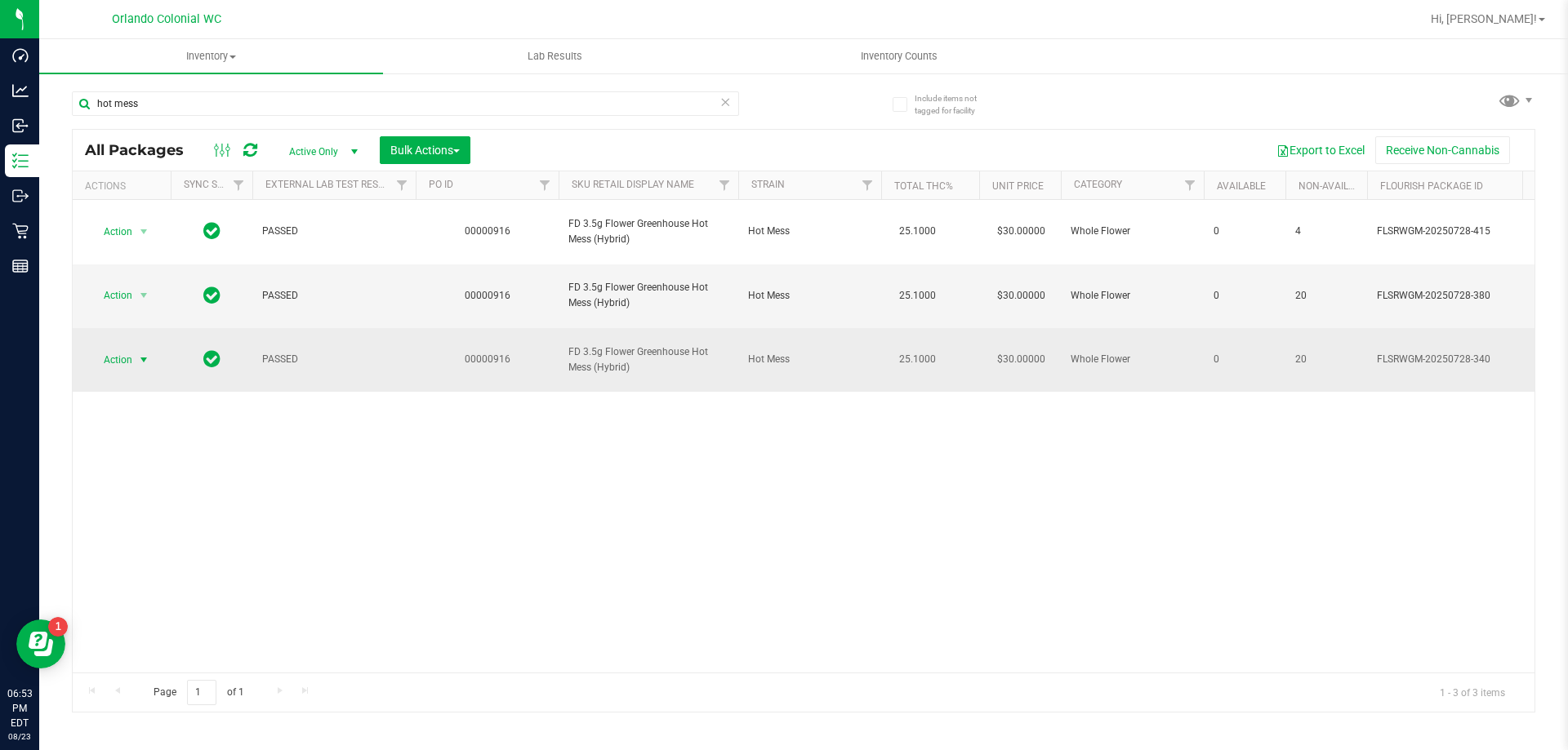
click at [125, 349] on span "Action" at bounding box center [111, 360] width 44 height 23
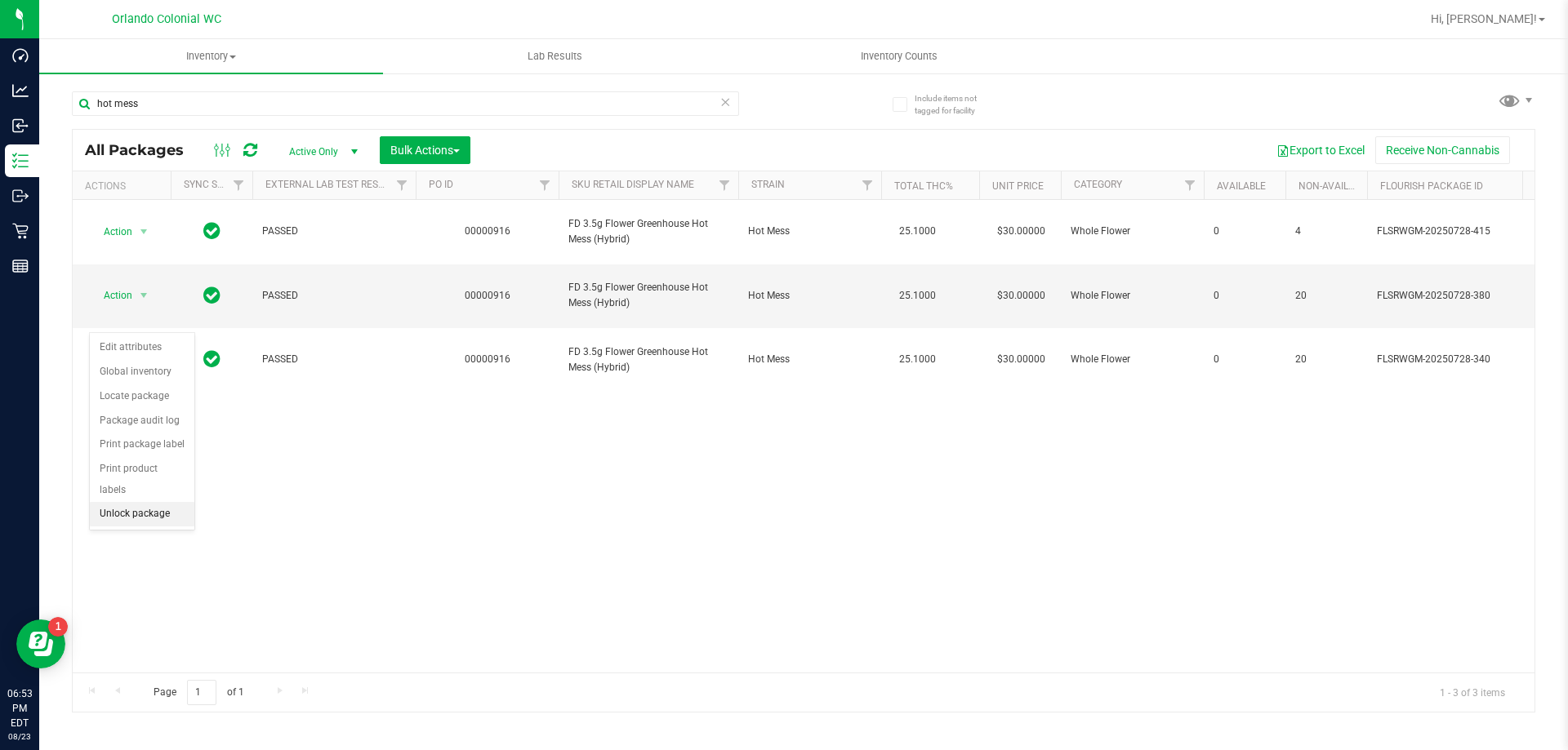
click at [150, 502] on li "Unlock package" at bounding box center [142, 513] width 105 height 24
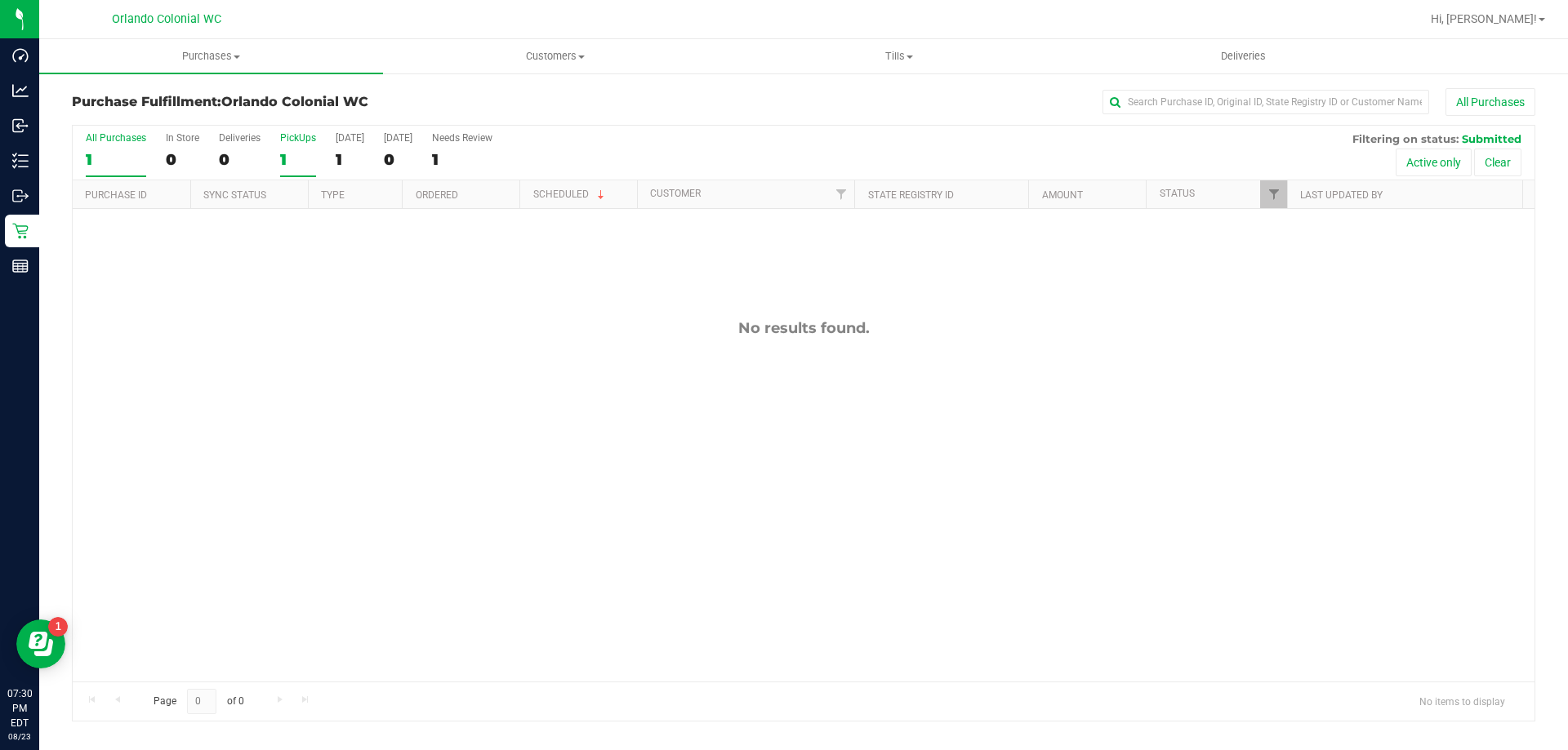
click at [293, 153] on div "1" at bounding box center [297, 159] width 36 height 19
click at [0, 0] on input "PickUps 1" at bounding box center [0, 0] width 0 height 0
click at [567, 105] on div "All Purchases" at bounding box center [1047, 101] width 976 height 27
click at [255, 477] on div "No results found." at bounding box center [803, 501] width 1462 height 583
